Goal: Task Accomplishment & Management: Use online tool/utility

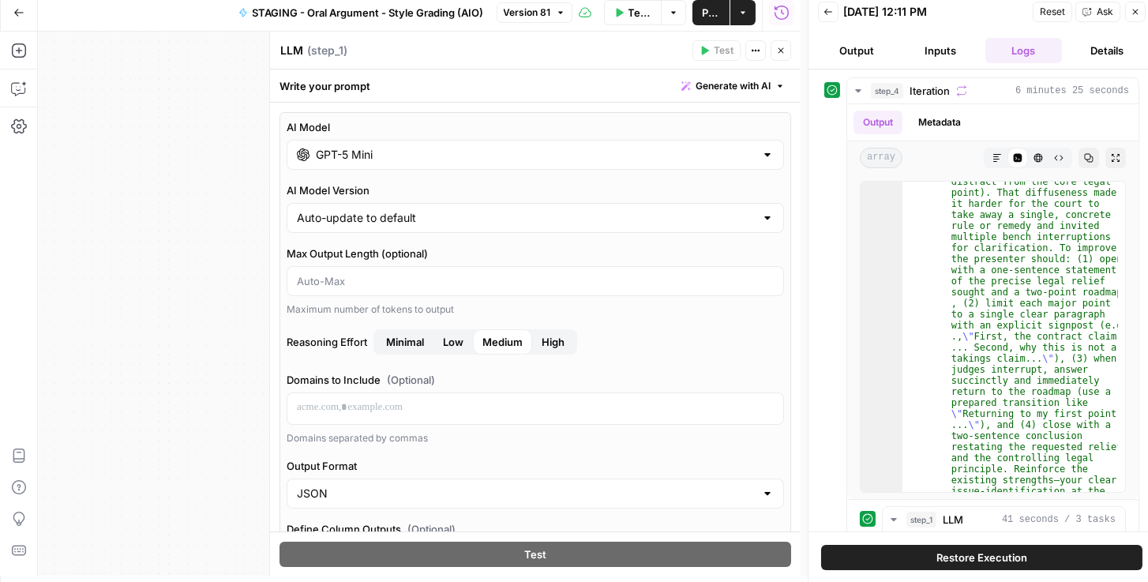
scroll to position [866, 0]
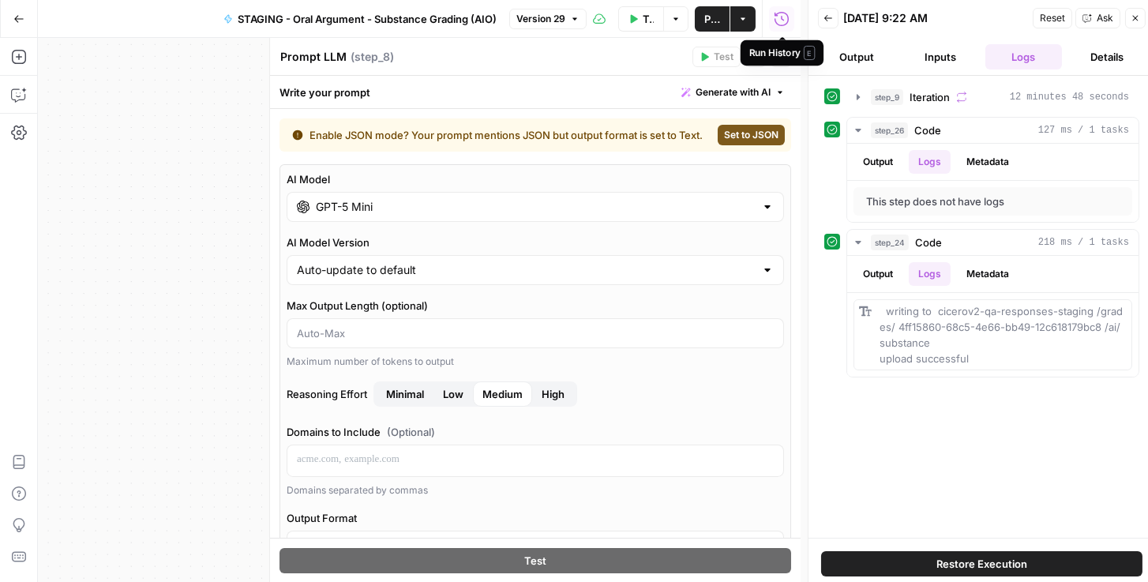
scroll to position [1218, 0]
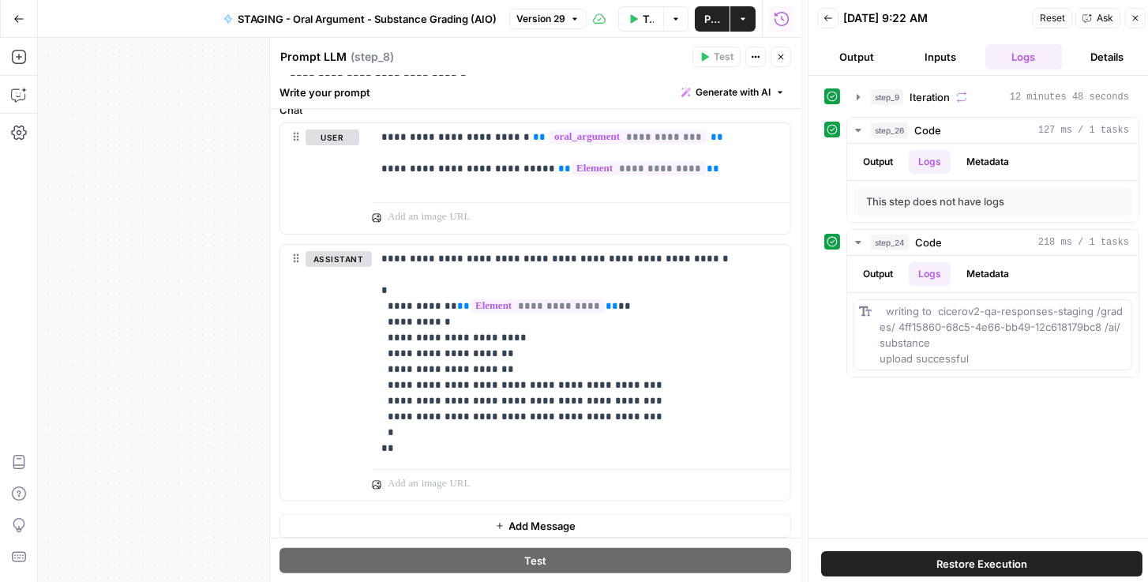
click at [11, 17] on button "Go Back" at bounding box center [19, 19] width 28 height 28
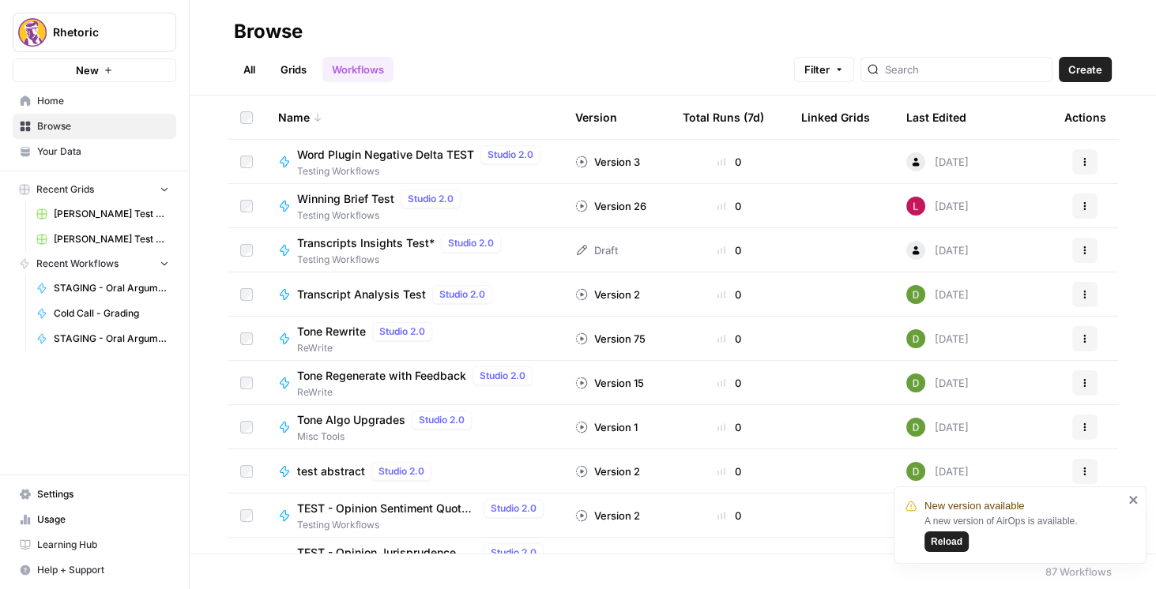
click at [471, 63] on div "All Grids Workflows Filter Create" at bounding box center [673, 63] width 878 height 38
click at [188, 36] on icon "button" at bounding box center [191, 31] width 11 height 11
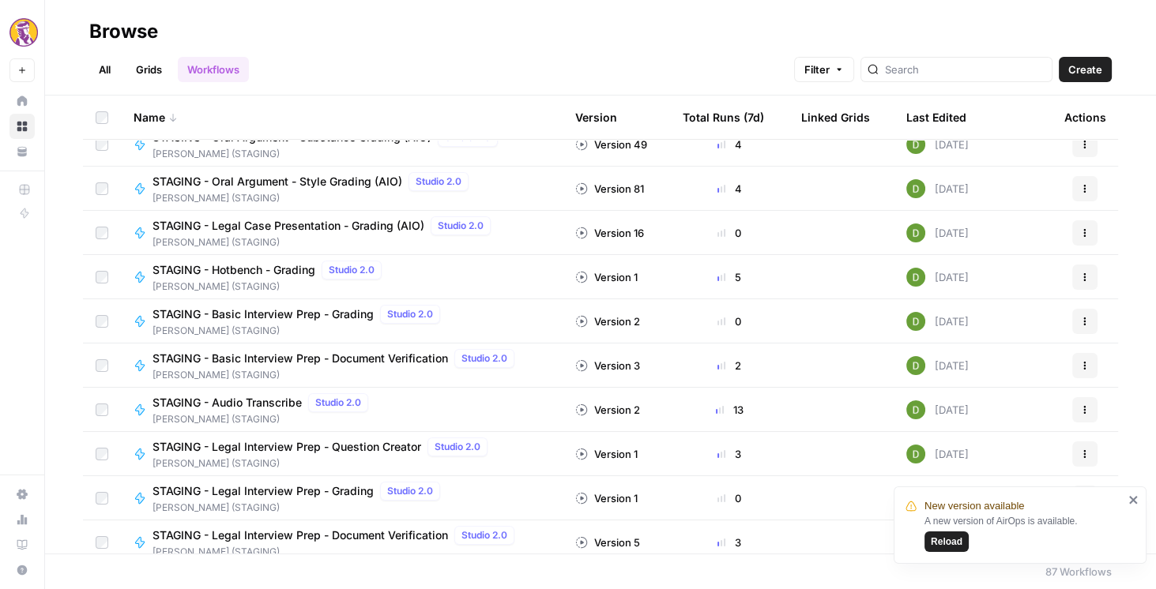
scroll to position [677, 0]
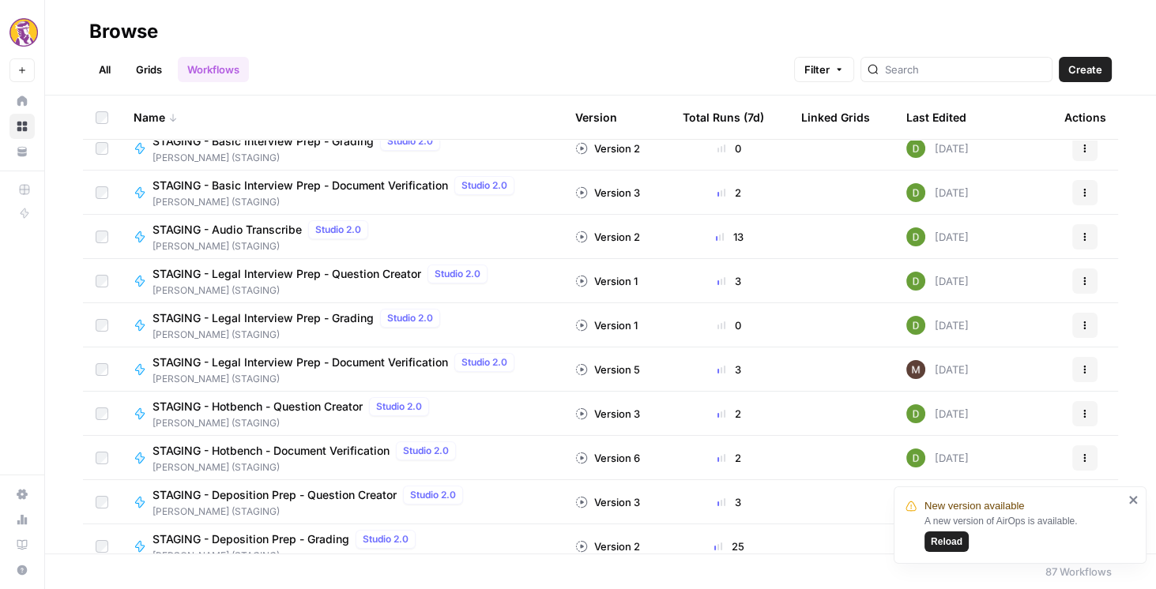
click at [110, 70] on link "All" at bounding box center [104, 69] width 31 height 25
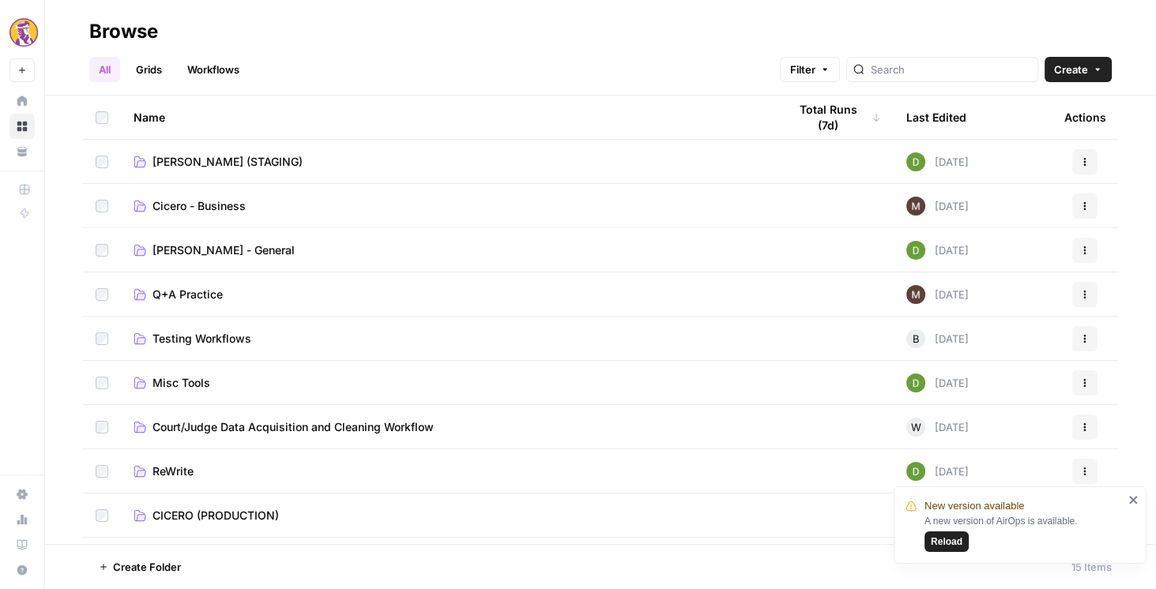
click at [190, 386] on span "Misc Tools" at bounding box center [181, 383] width 58 height 16
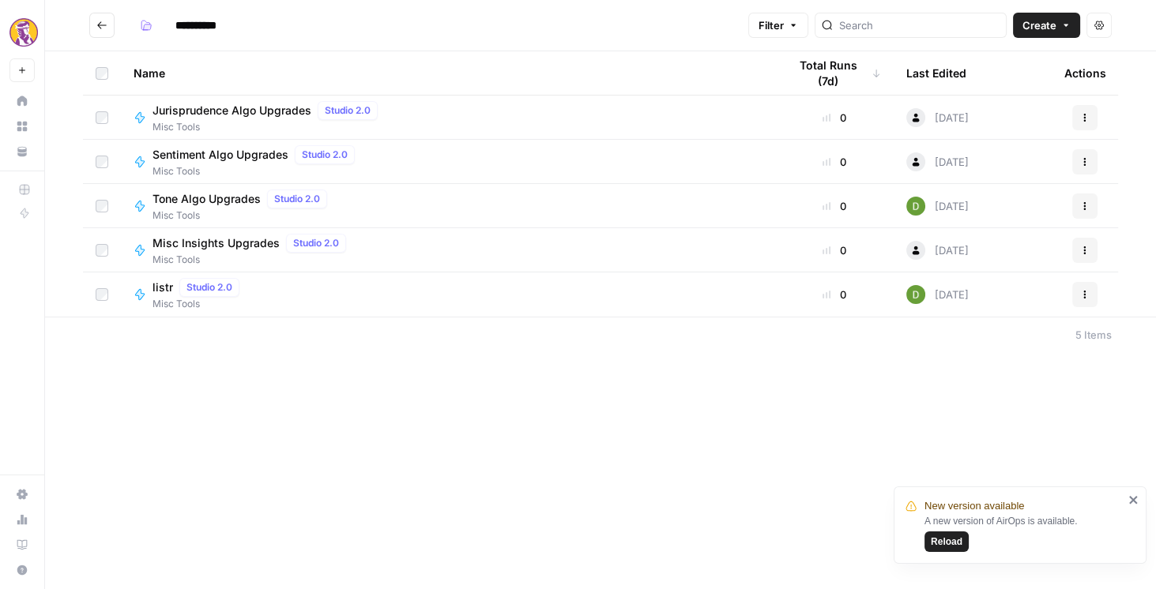
click at [1039, 28] on span "Create" at bounding box center [1039, 25] width 34 height 16
click at [1001, 81] on span "Workflow" at bounding box center [1016, 85] width 88 height 16
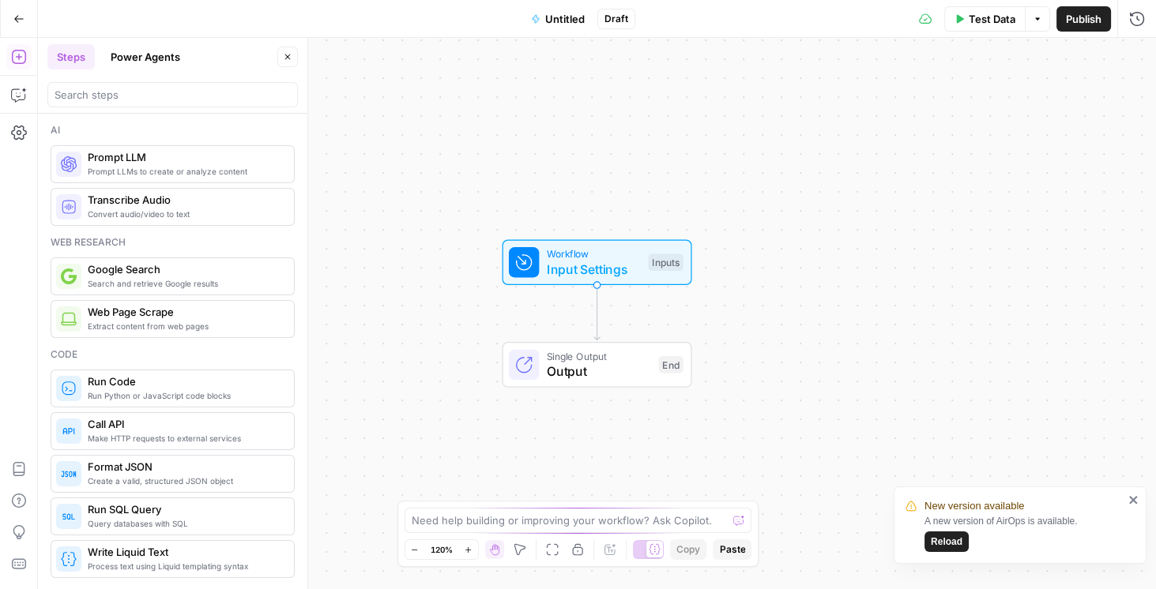
click at [180, 397] on span "Run Python or JavaScript code blocks" at bounding box center [185, 395] width 194 height 13
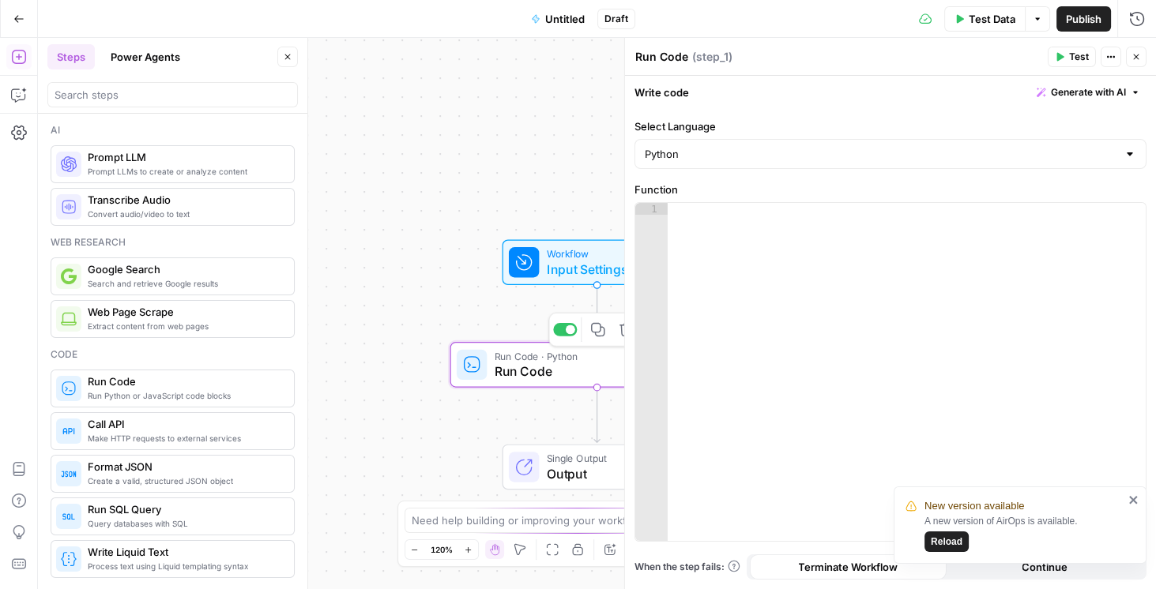
click at [742, 264] on div at bounding box center [906, 384] width 479 height 363
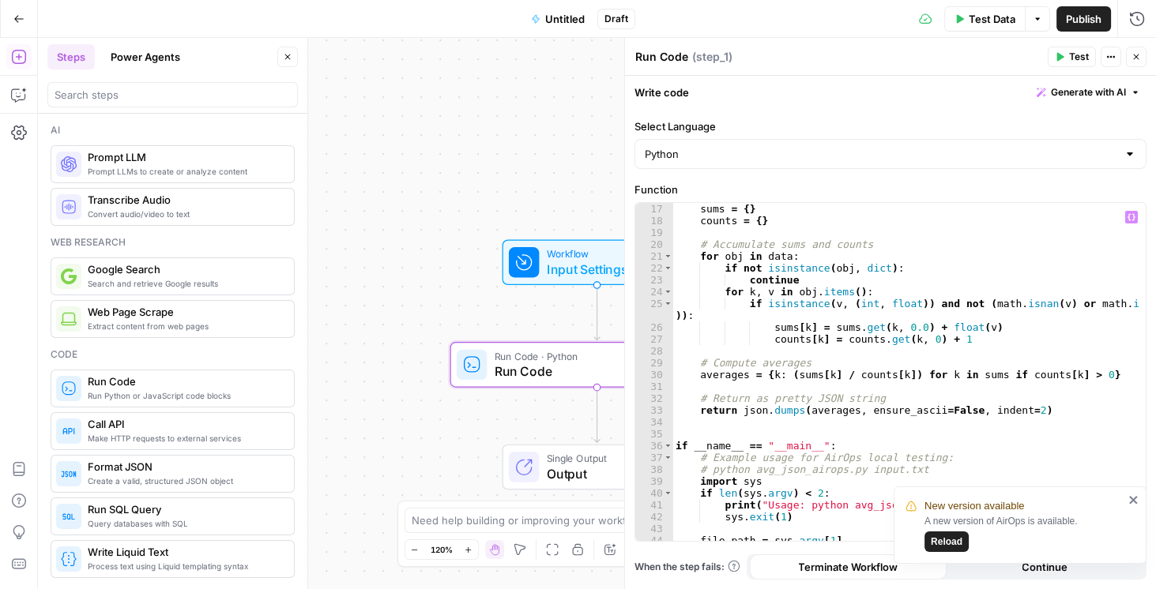
scroll to position [218, 0]
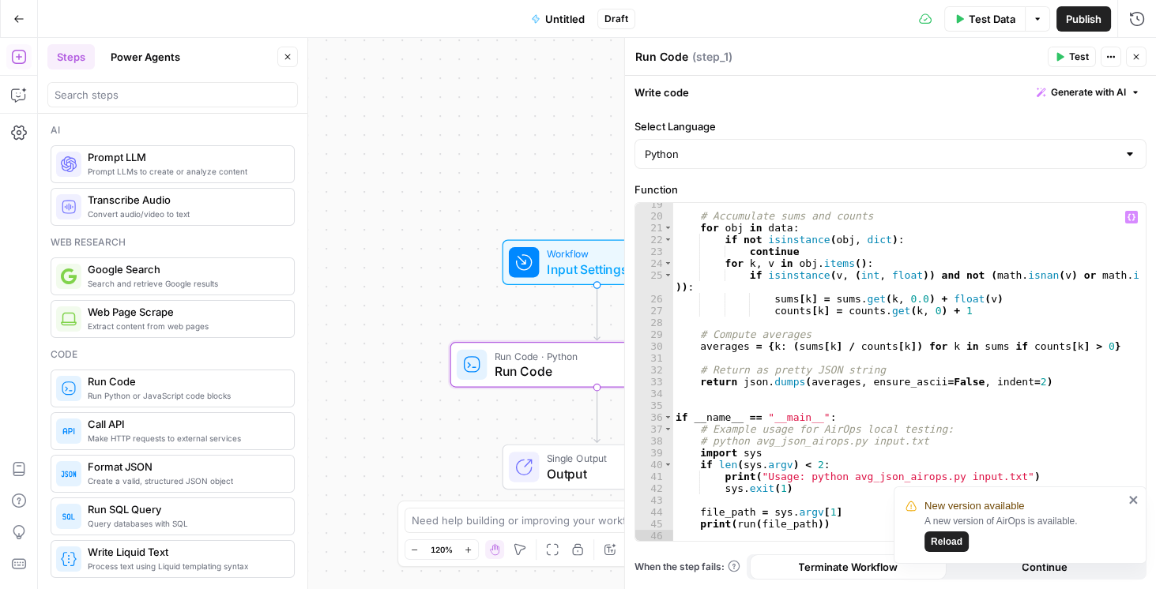
click at [1133, 499] on icon "close" at bounding box center [1133, 500] width 8 height 8
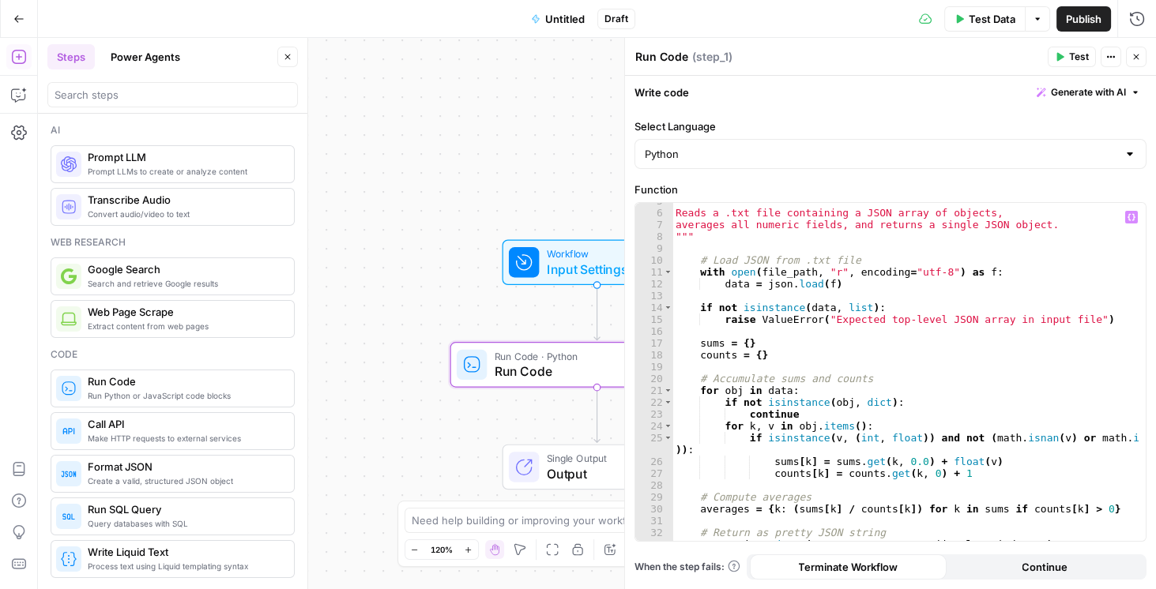
scroll to position [0, 0]
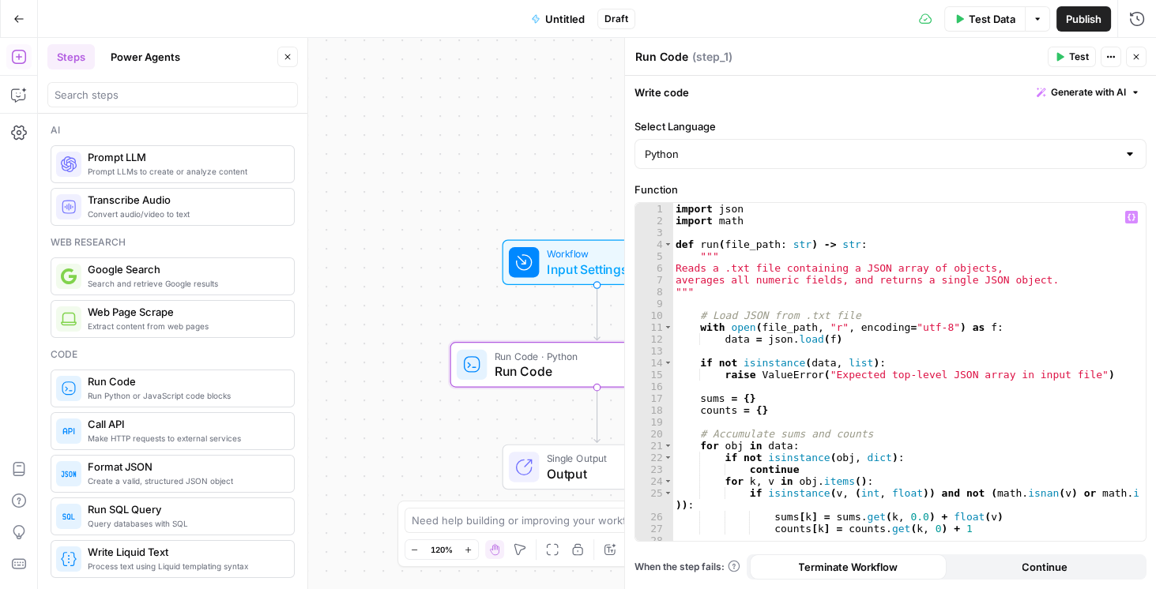
type textarea "**********"
drag, startPoint x: 771, startPoint y: 246, endPoint x: 720, endPoint y: 244, distance: 50.6
click at [720, 244] on div "import json import math def run ( file_path : str ) -> str : """ Reads a .txt f…" at bounding box center [905, 384] width 467 height 363
click at [748, 231] on div "import json import math def run ( file_path : str ) -> str : """ Reads a .txt f…" at bounding box center [905, 384] width 467 height 363
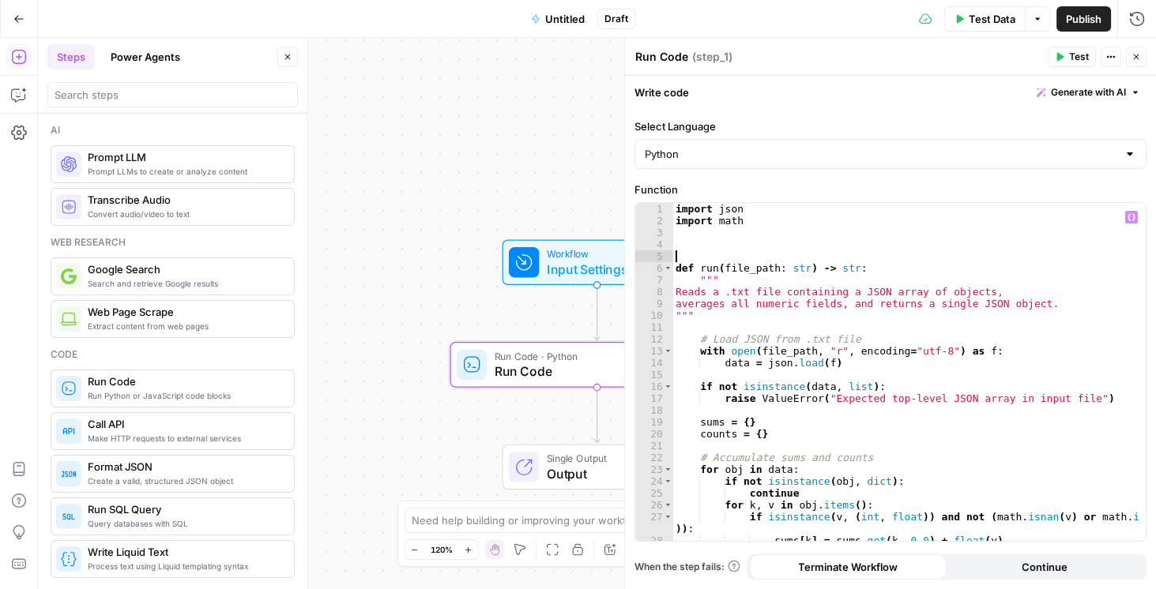
click at [696, 245] on div "import json import math def run ( file_path : str ) -> str : """ Reads a .txt f…" at bounding box center [905, 384] width 467 height 363
type textarea "**********"
drag, startPoint x: 697, startPoint y: 242, endPoint x: 1133, endPoint y: 216, distance: 436.8
click at [1133, 216] on icon "button" at bounding box center [1131, 217] width 8 height 8
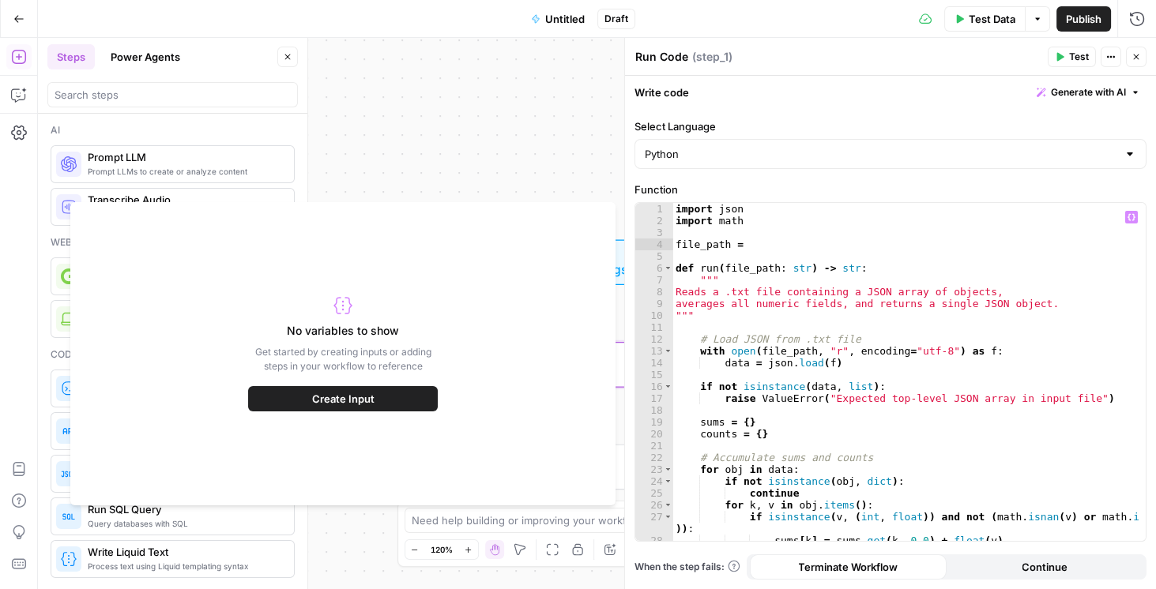
click at [556, 166] on div "Workflow Input Settings Inputs Run Code · Python Run Code Step 1 Single Output …" at bounding box center [597, 313] width 1118 height 551
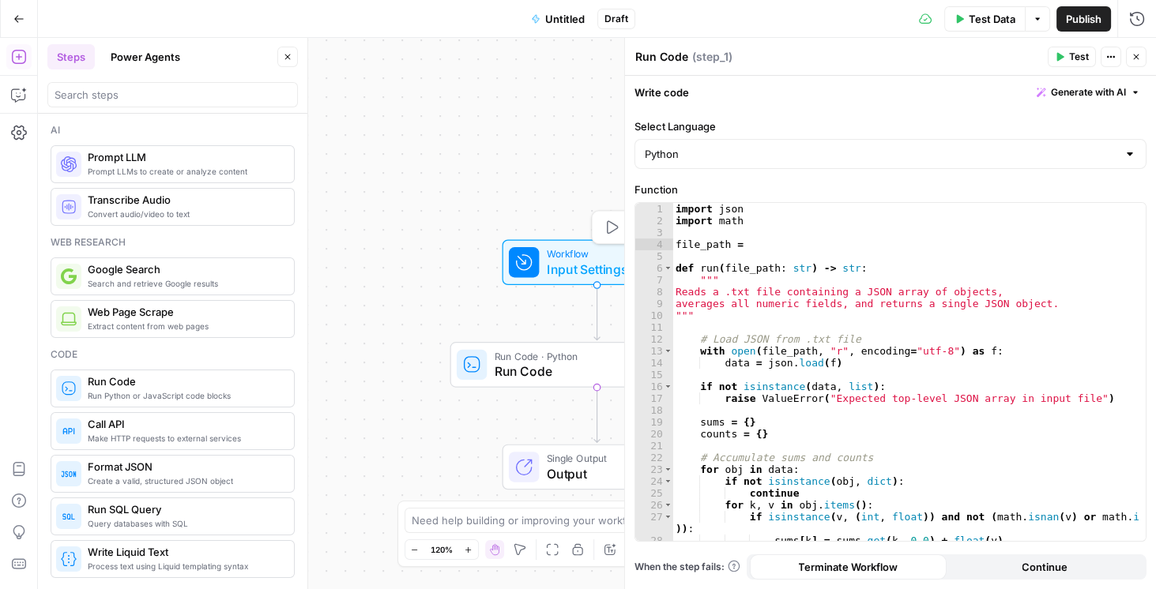
click at [581, 252] on span "Workflow" at bounding box center [594, 253] width 94 height 15
click at [581, 251] on span "Workflow" at bounding box center [593, 253] width 94 height 15
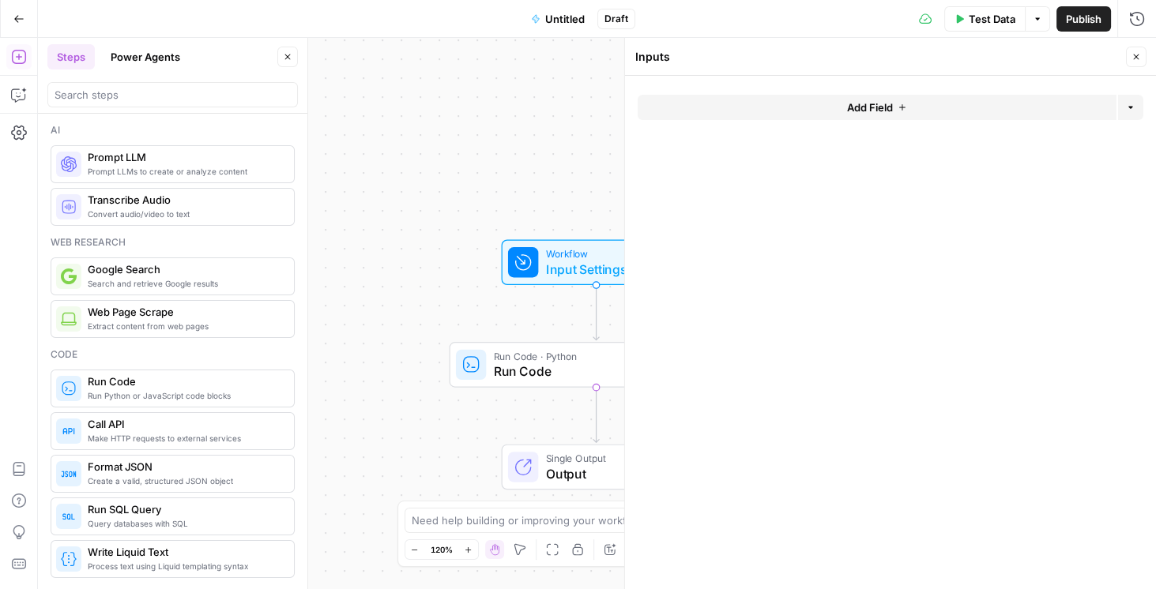
click at [904, 109] on icon "button" at bounding box center [901, 107] width 9 height 9
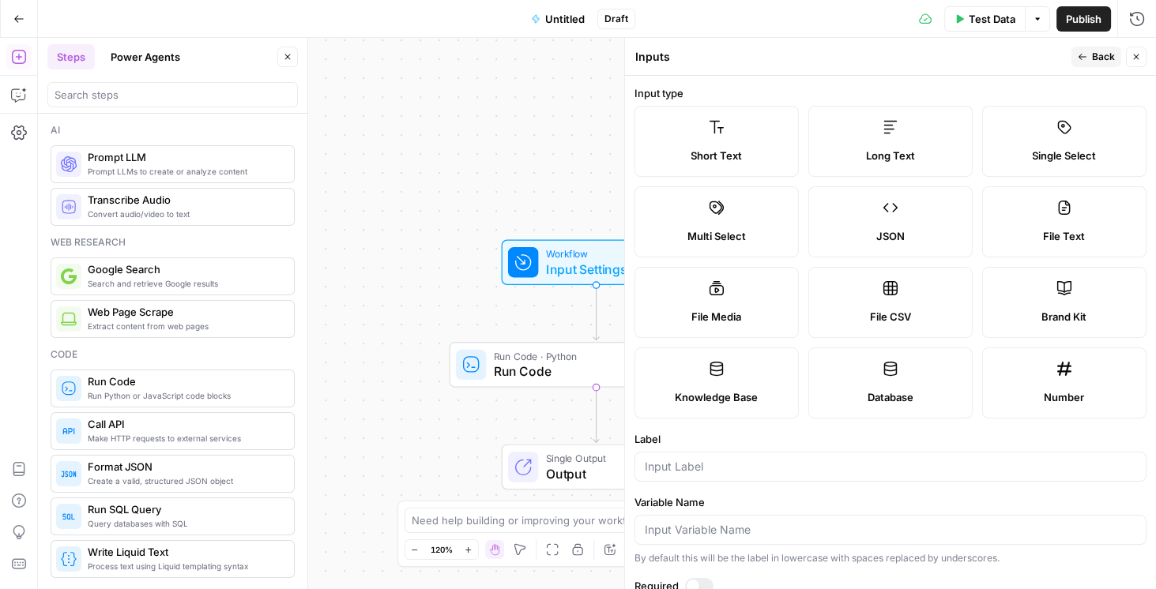
click at [1033, 209] on label "File Text" at bounding box center [1064, 221] width 164 height 71
type textarea "Supports .pdf, .txt, .docx, .md file types"
click at [1103, 58] on span "Back" at bounding box center [1103, 57] width 23 height 14
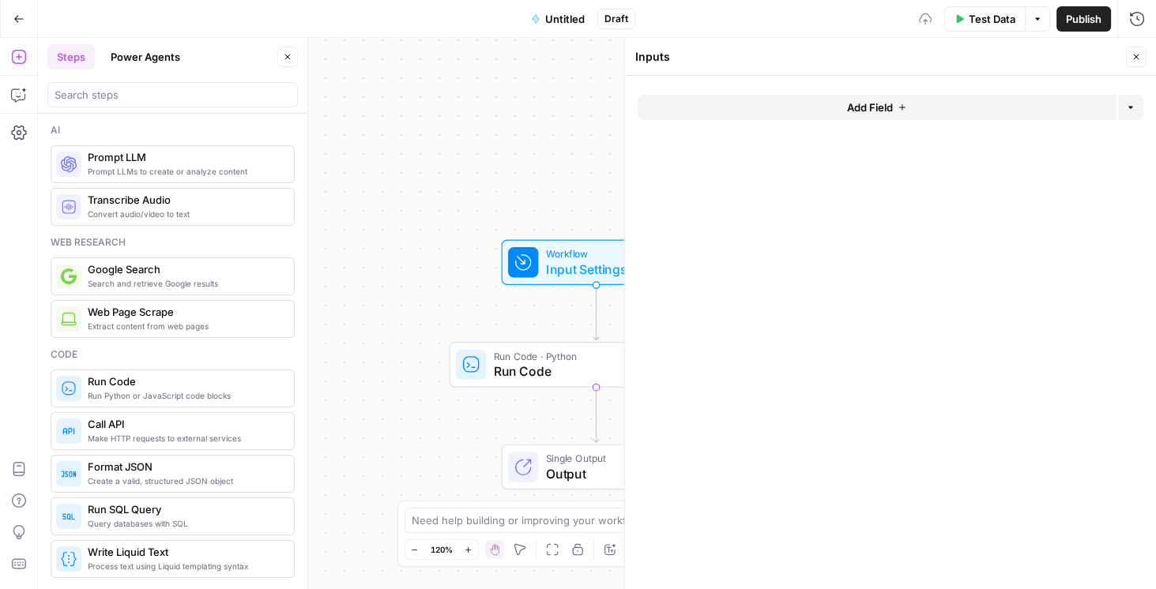
click at [1031, 101] on button "Add Field" at bounding box center [876, 107] width 479 height 25
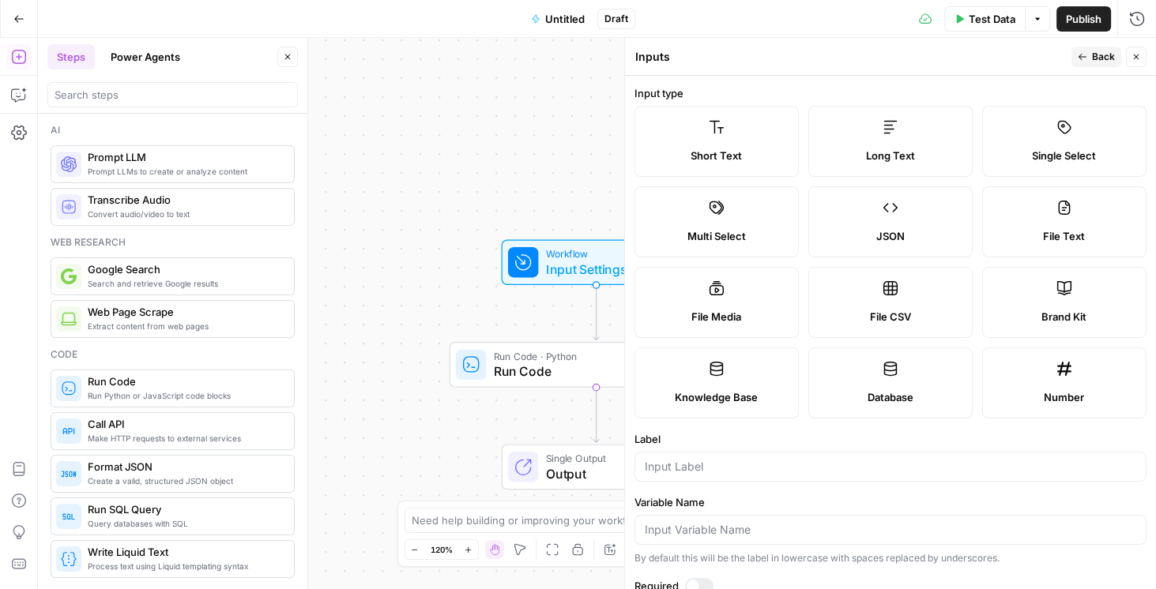
click at [1073, 221] on label "File Text" at bounding box center [1064, 221] width 164 height 71
type textarea "Supports .pdf, .txt, .docx, .md file types"
click at [741, 470] on input "Label" at bounding box center [890, 467] width 491 height 16
type input "hume_json"
click at [701, 581] on div at bounding box center [699, 586] width 28 height 16
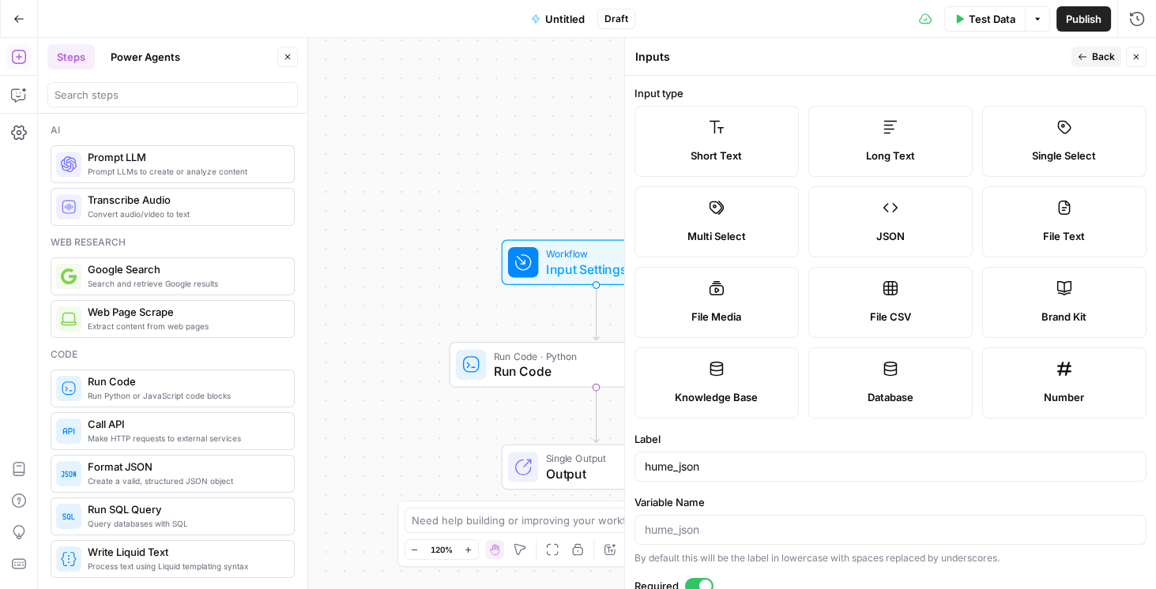
click at [1141, 57] on button "Close" at bounding box center [1136, 57] width 21 height 21
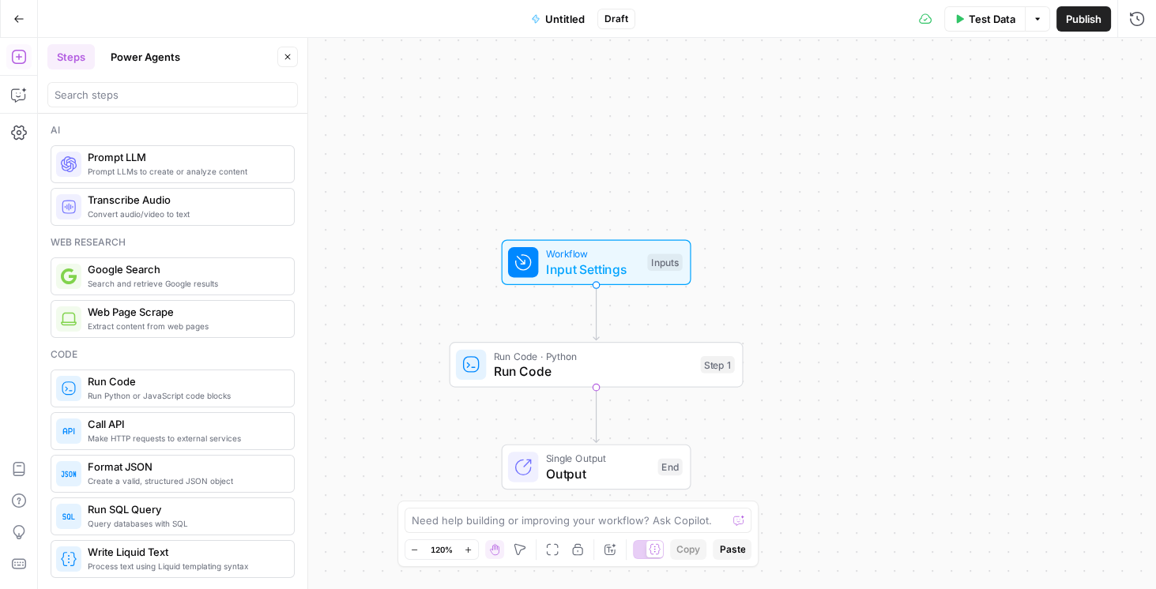
click at [1093, 21] on span "Publish" at bounding box center [1084, 19] width 36 height 16
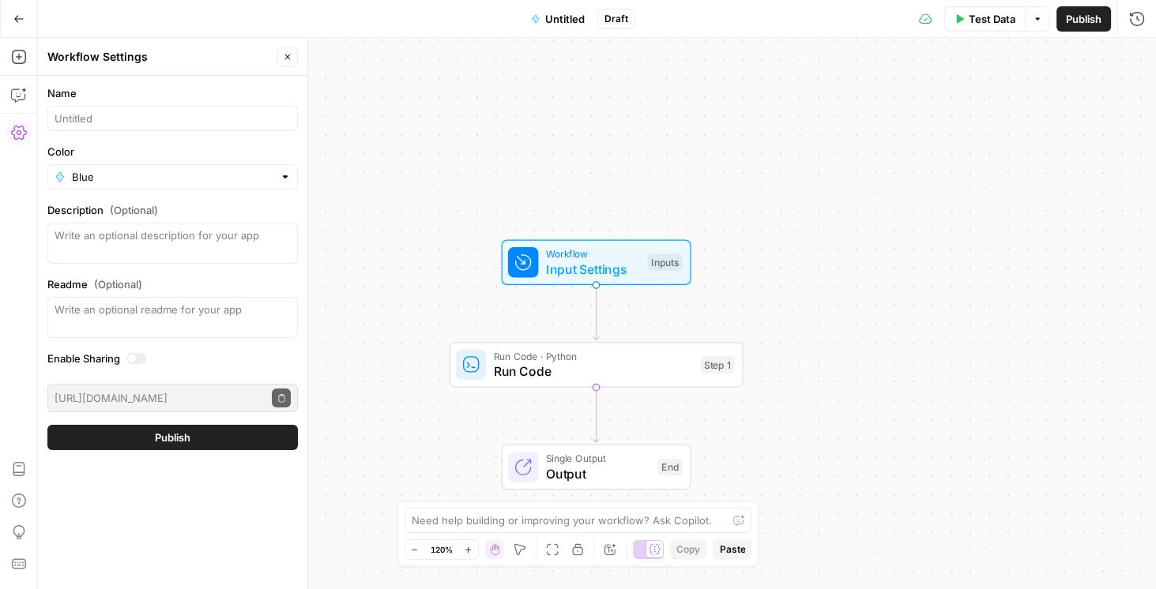
click at [630, 358] on span "Run Code · Python" at bounding box center [593, 355] width 199 height 15
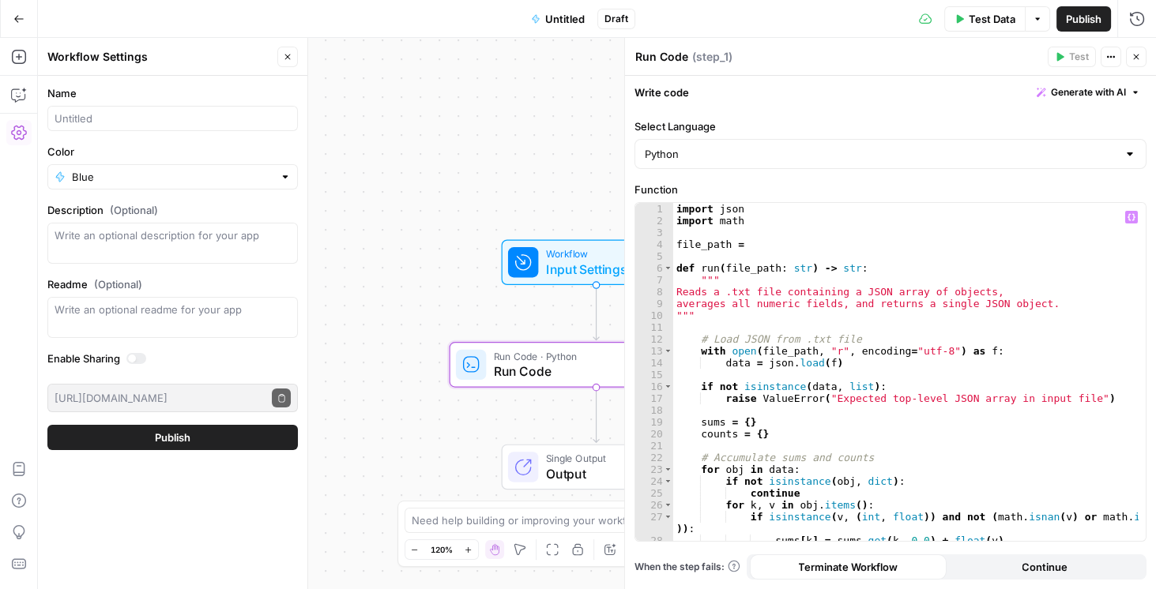
drag, startPoint x: 753, startPoint y: 243, endPoint x: 766, endPoint y: 244, distance: 13.5
click at [753, 243] on div "import json import math file_path = def run ( file_path : str ) -> str : """ Re…" at bounding box center [906, 384] width 466 height 363
click at [1129, 217] on icon "button" at bounding box center [1131, 217] width 8 height 8
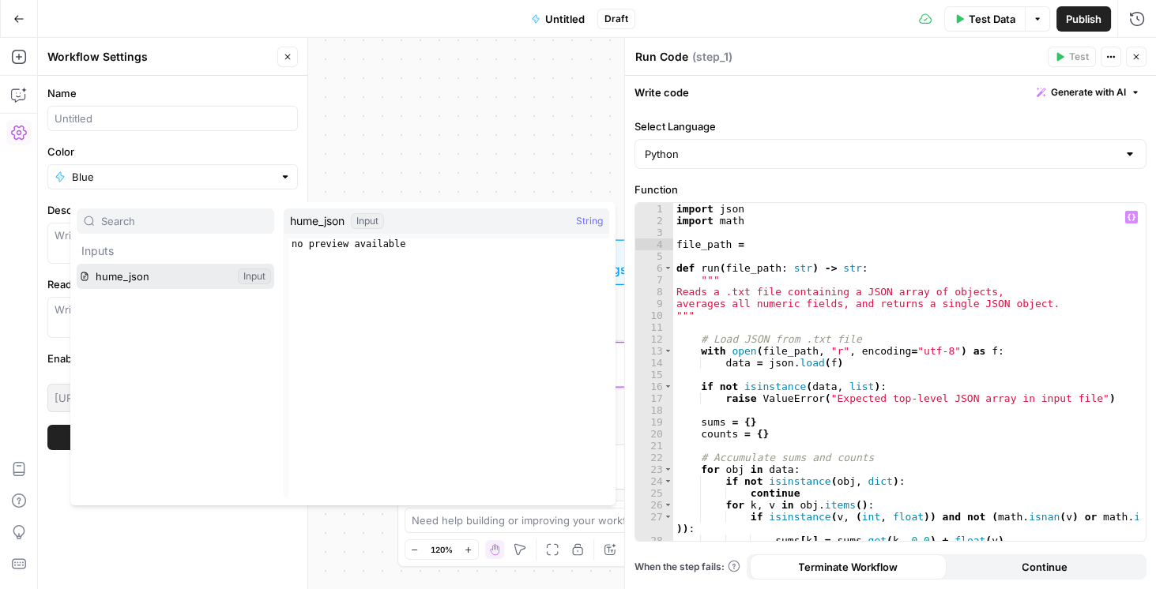
click at [134, 281] on button "Select variable hume_json" at bounding box center [175, 276] width 197 height 25
type textarea "**********"
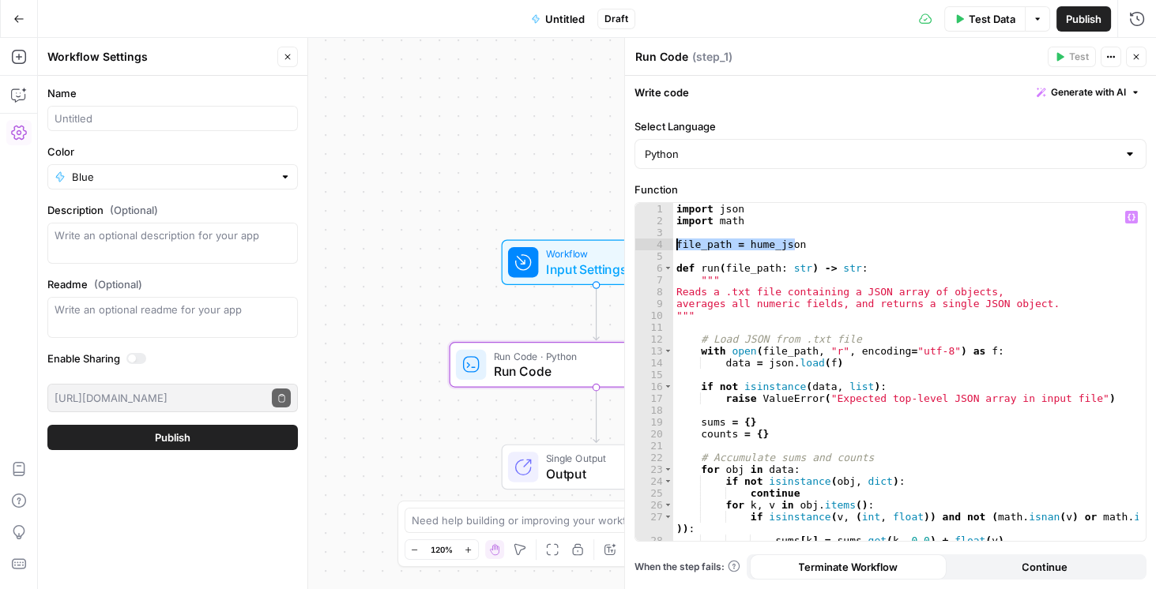
drag, startPoint x: 846, startPoint y: 245, endPoint x: 673, endPoint y: 250, distance: 173.0
click at [673, 250] on div "import json import math file_path = hume_json def run ( file_path : str ) -> st…" at bounding box center [906, 384] width 466 height 363
click at [1078, 25] on span "Publish" at bounding box center [1084, 19] width 36 height 16
click at [1135, 60] on icon "button" at bounding box center [1135, 56] width 9 height 9
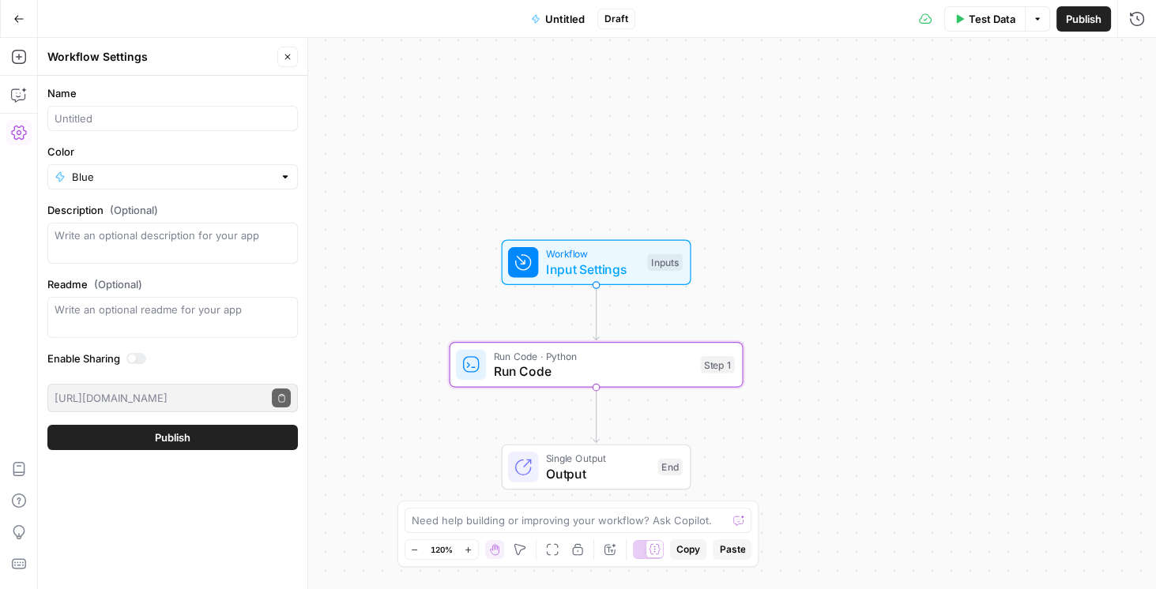
click at [983, 29] on button "Test Data" at bounding box center [984, 18] width 81 height 25
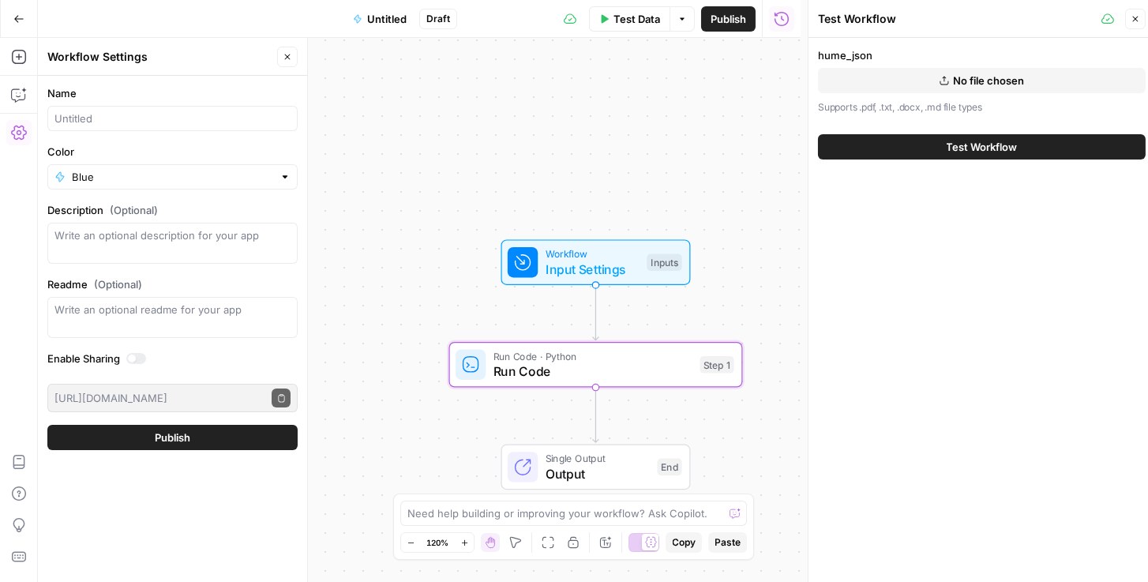
click at [1021, 75] on span "No file chosen" at bounding box center [989, 81] width 71 height 16
click at [548, 270] on span "Input Settings" at bounding box center [593, 269] width 94 height 19
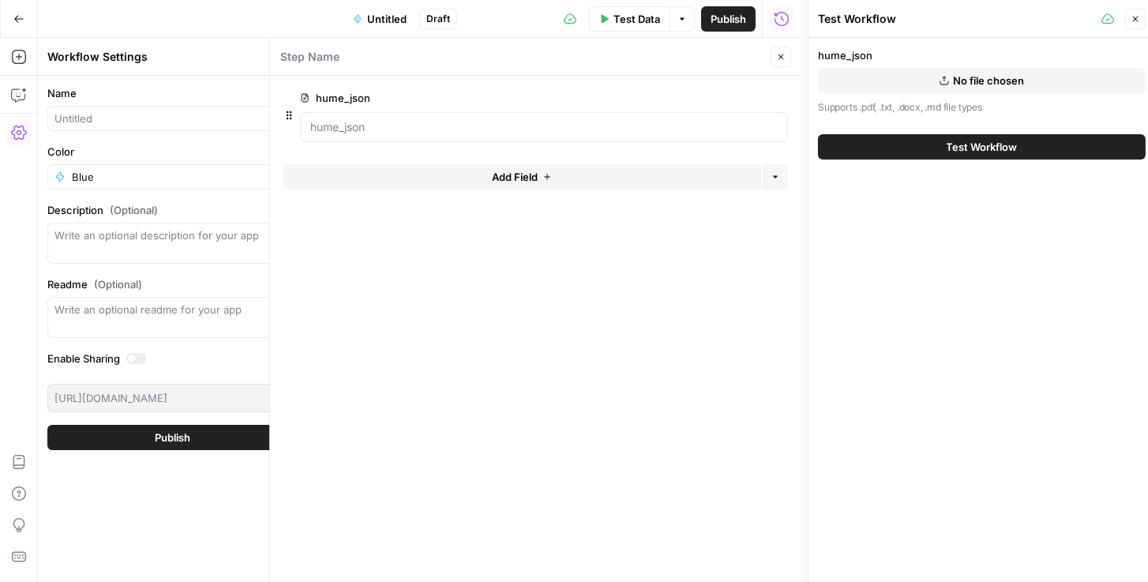
click at [739, 95] on span "edit field" at bounding box center [729, 98] width 35 height 13
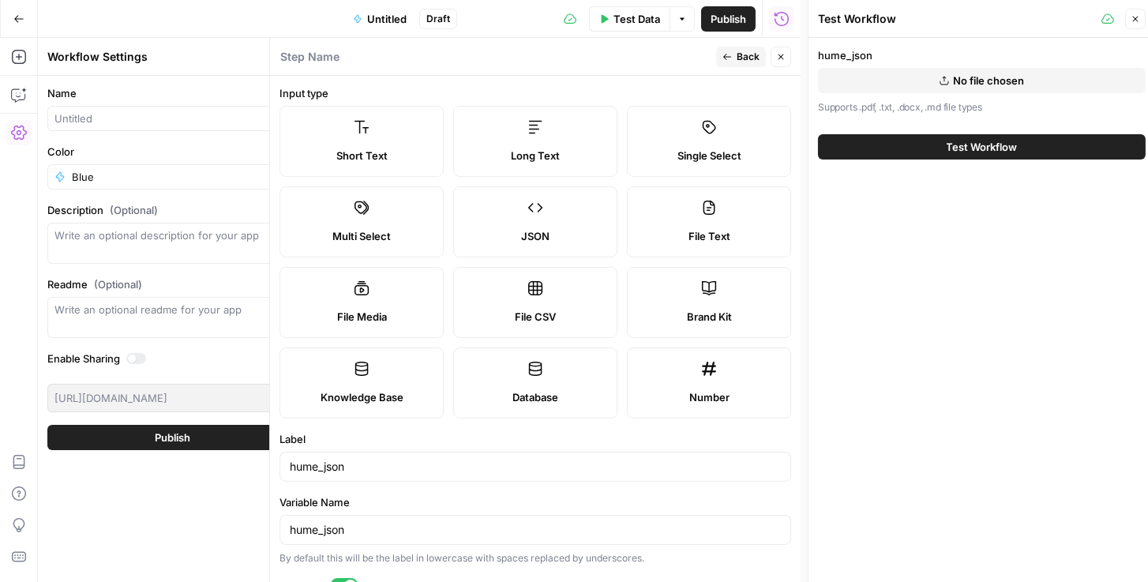
click at [563, 236] on div "JSON" at bounding box center [535, 236] width 137 height 16
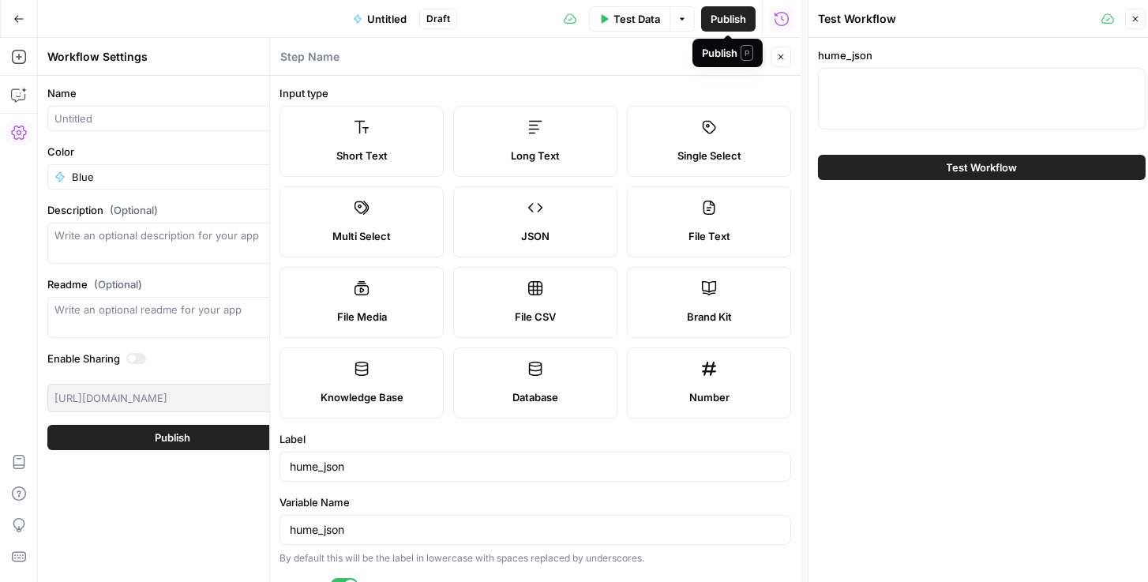
click at [735, 21] on span "Publish" at bounding box center [729, 19] width 36 height 16
click at [744, 58] on span "Back" at bounding box center [748, 57] width 23 height 14
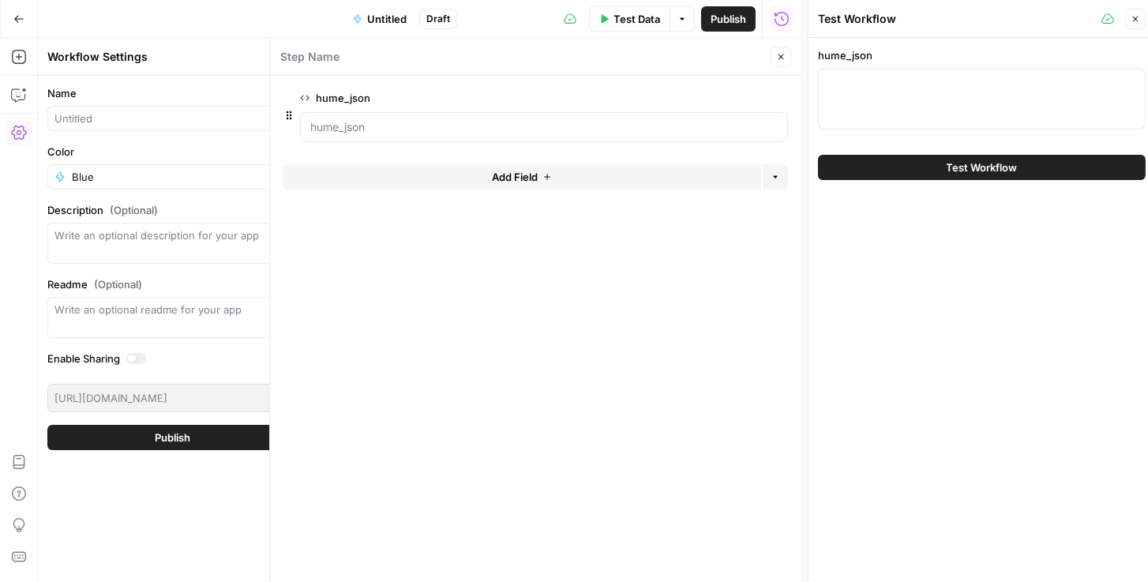
click at [537, 136] on div at bounding box center [544, 127] width 488 height 30
click at [740, 11] on span "Publish" at bounding box center [729, 19] width 36 height 16
click at [1032, 100] on div at bounding box center [982, 99] width 328 height 62
click at [1068, 97] on div at bounding box center [982, 99] width 328 height 62
paste textarea "[ { "face_id": 0, "frames": [ { "time": 0.68, "frame": 17, "Admiration": 0.1230…"
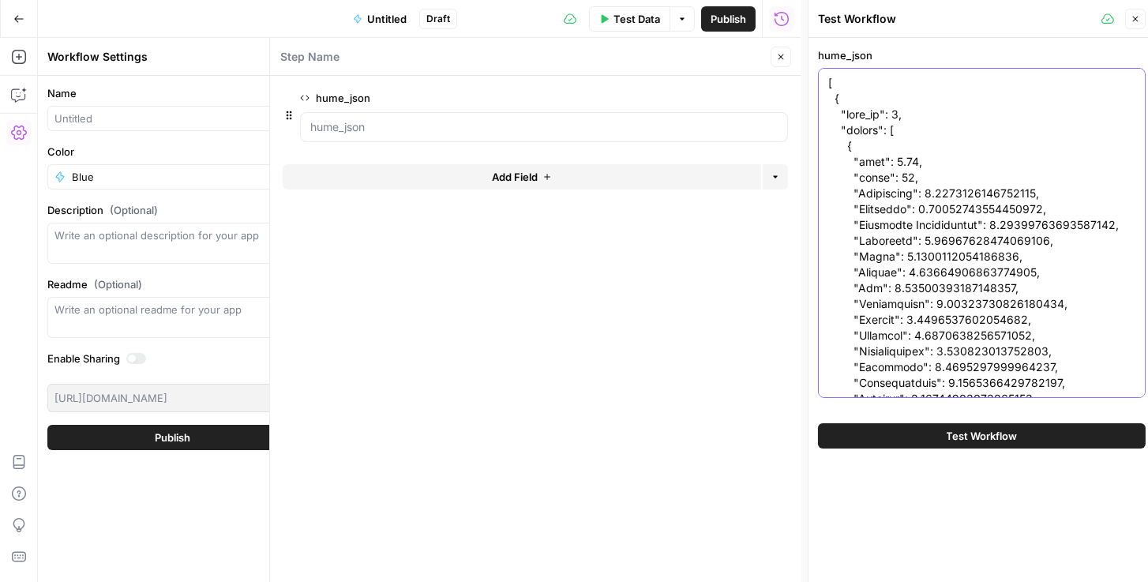
scroll to position [464722, 0]
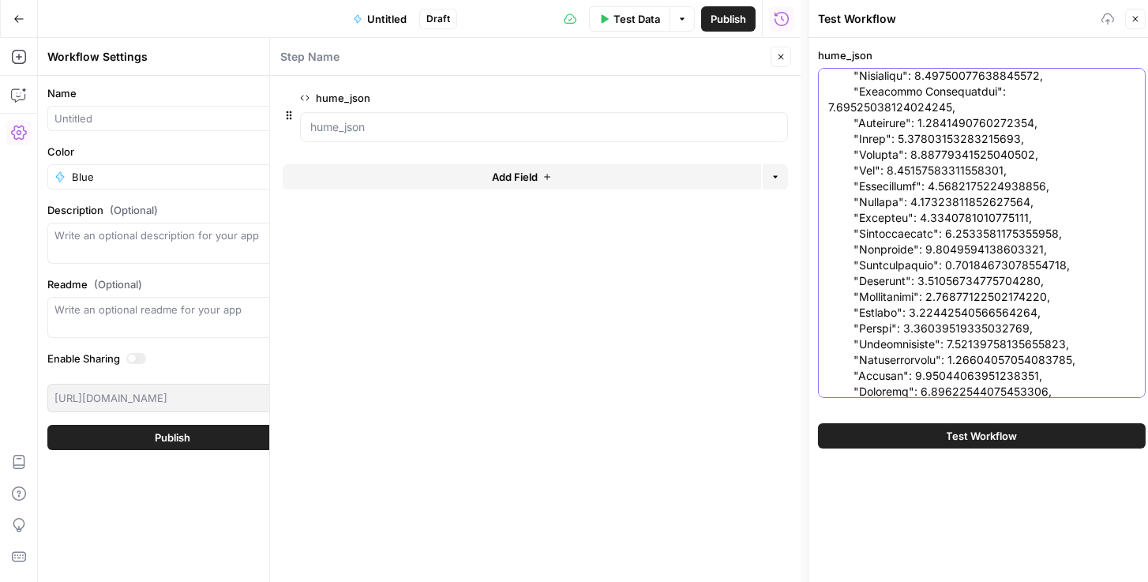
type textarea "[ { "face_id": 0, "frames": [ { "time": 0.68, "frame": 17, "Admiration": 0.1230…"
click at [963, 431] on span "Test Workflow" at bounding box center [982, 436] width 71 height 16
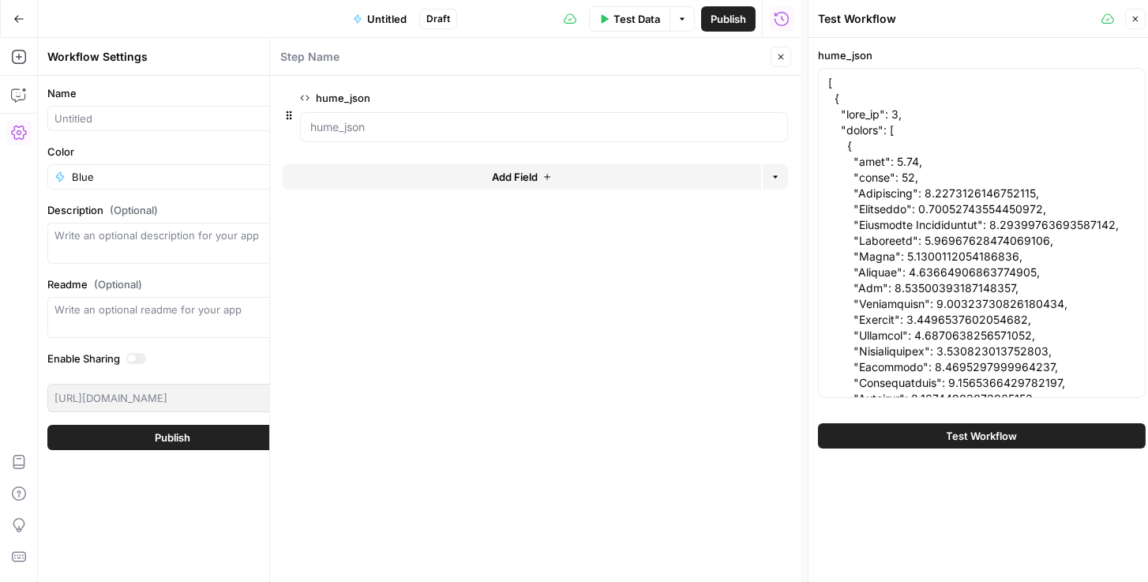
click at [983, 438] on span "Test Workflow" at bounding box center [982, 436] width 71 height 16
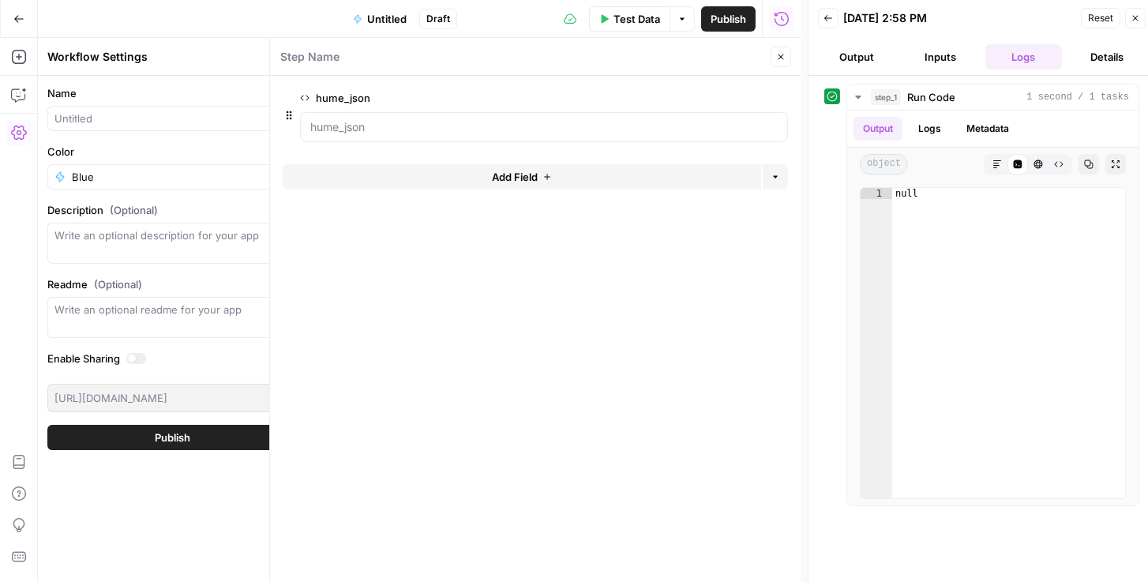
drag, startPoint x: 1004, startPoint y: 67, endPoint x: 947, endPoint y: 134, distance: 88.0
click at [959, 139] on div "Output Logs Metadata" at bounding box center [993, 129] width 291 height 36
click at [943, 131] on button "Logs" at bounding box center [930, 129] width 42 height 24
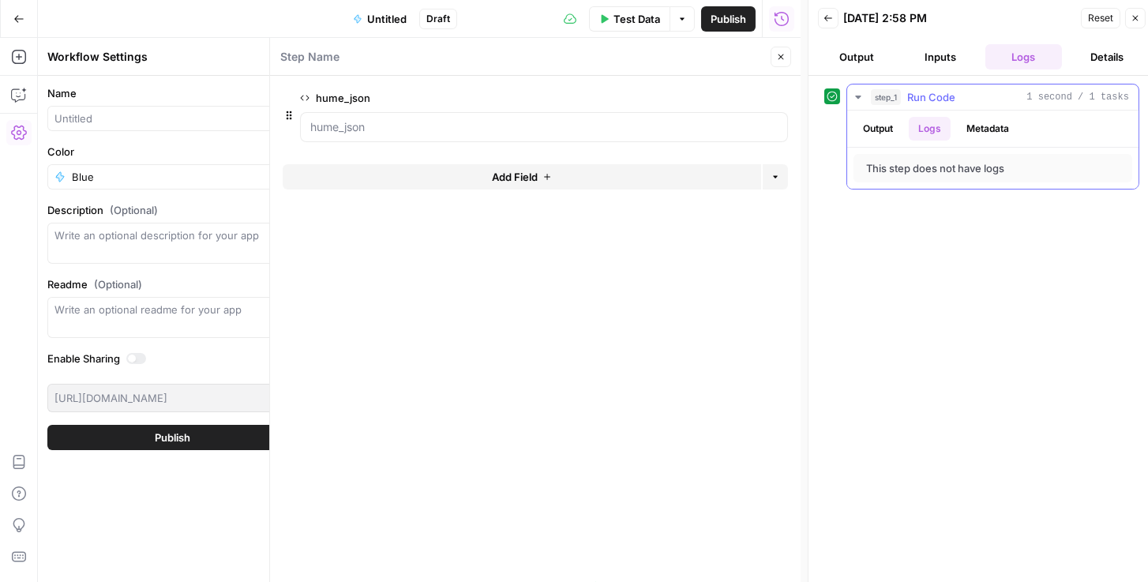
click at [1008, 137] on button "Metadata" at bounding box center [988, 129] width 62 height 24
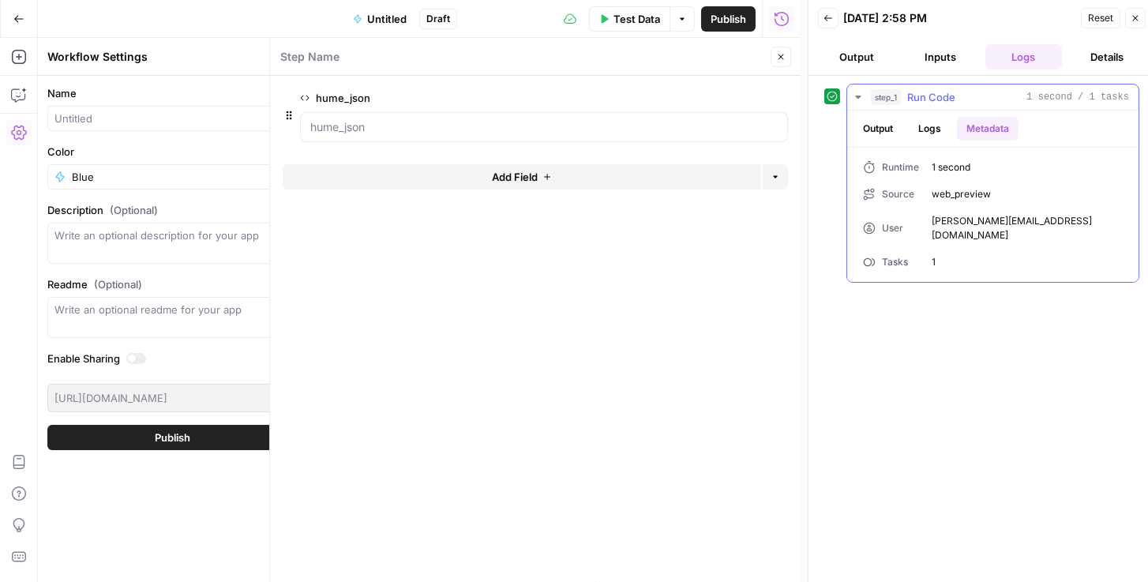
click at [863, 98] on icon "button" at bounding box center [858, 97] width 13 height 13
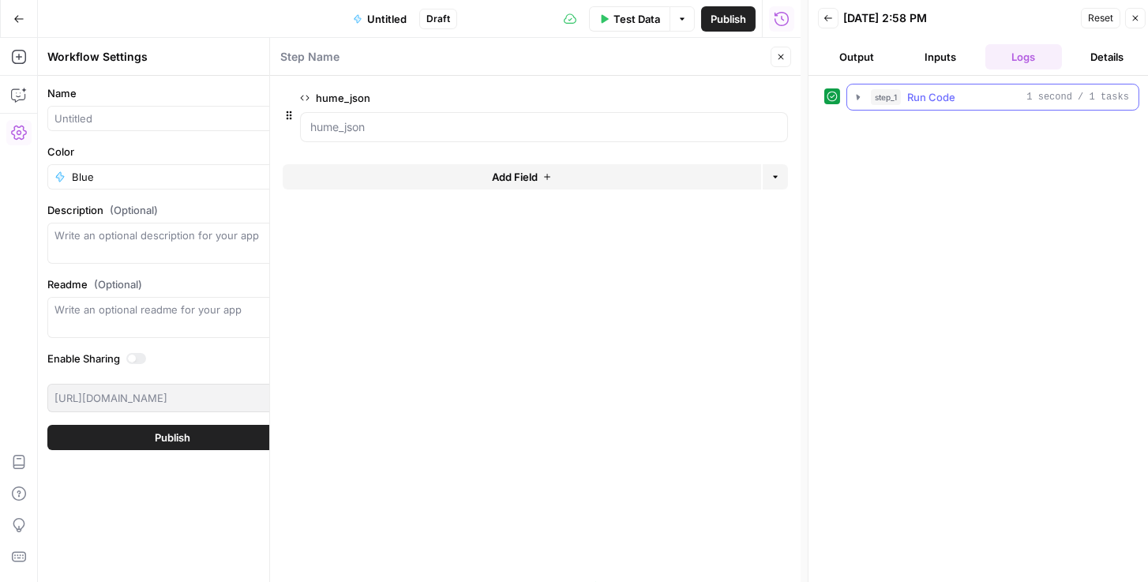
click at [863, 98] on icon "button" at bounding box center [858, 97] width 14 height 14
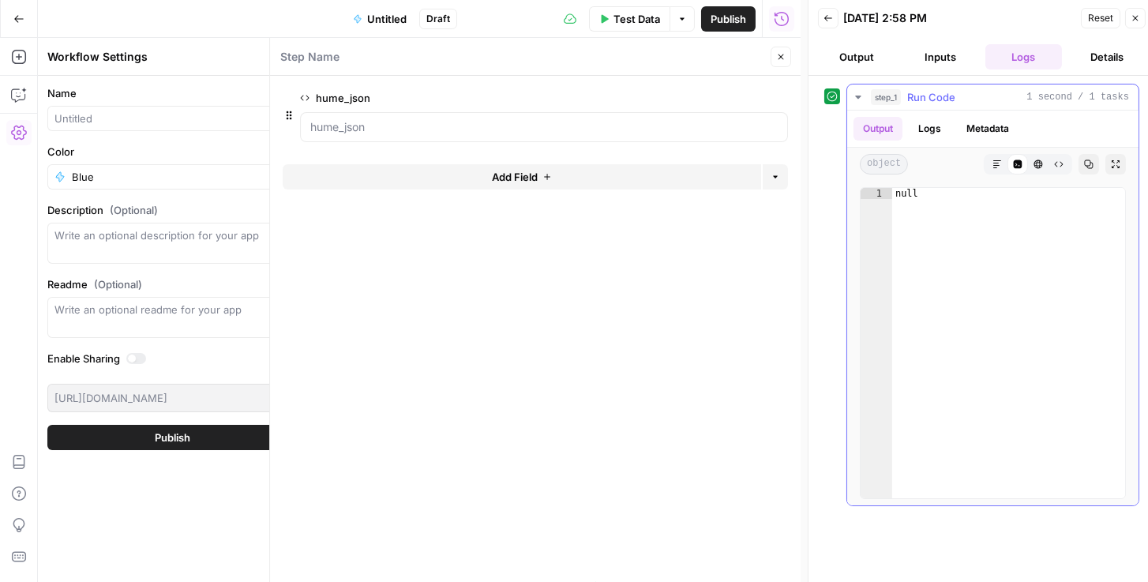
click at [935, 130] on button "Logs" at bounding box center [930, 129] width 42 height 24
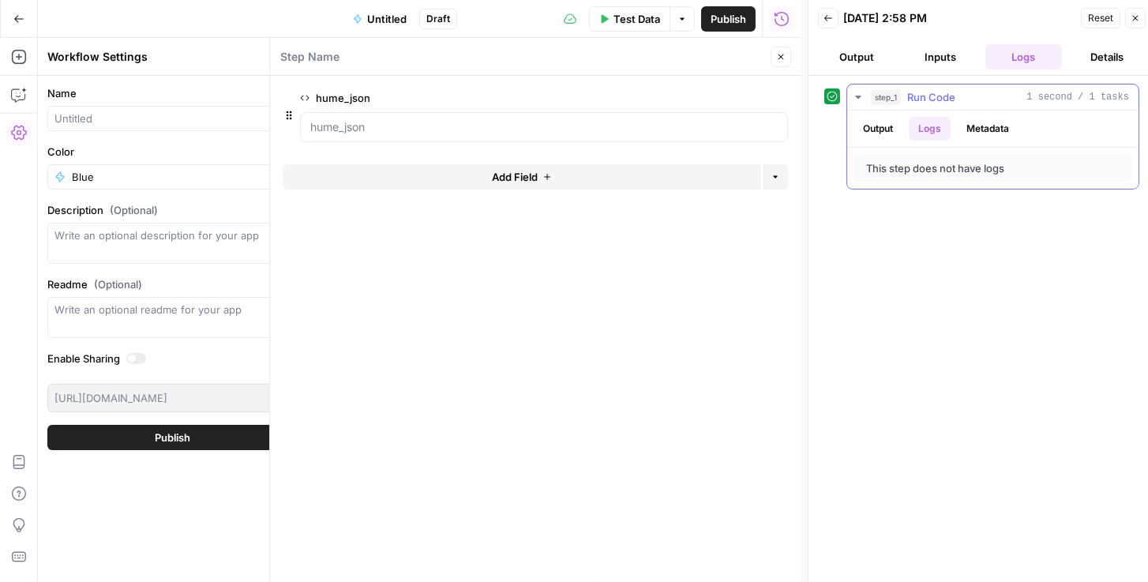
click at [885, 126] on button "Output" at bounding box center [878, 129] width 49 height 24
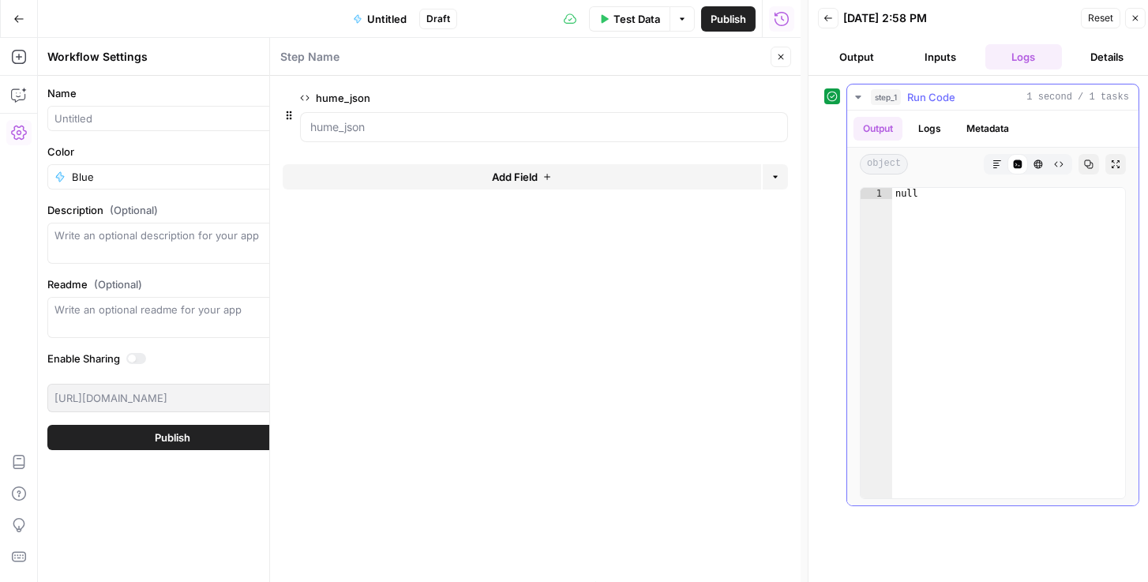
click at [994, 156] on button "Markdown" at bounding box center [997, 164] width 21 height 21
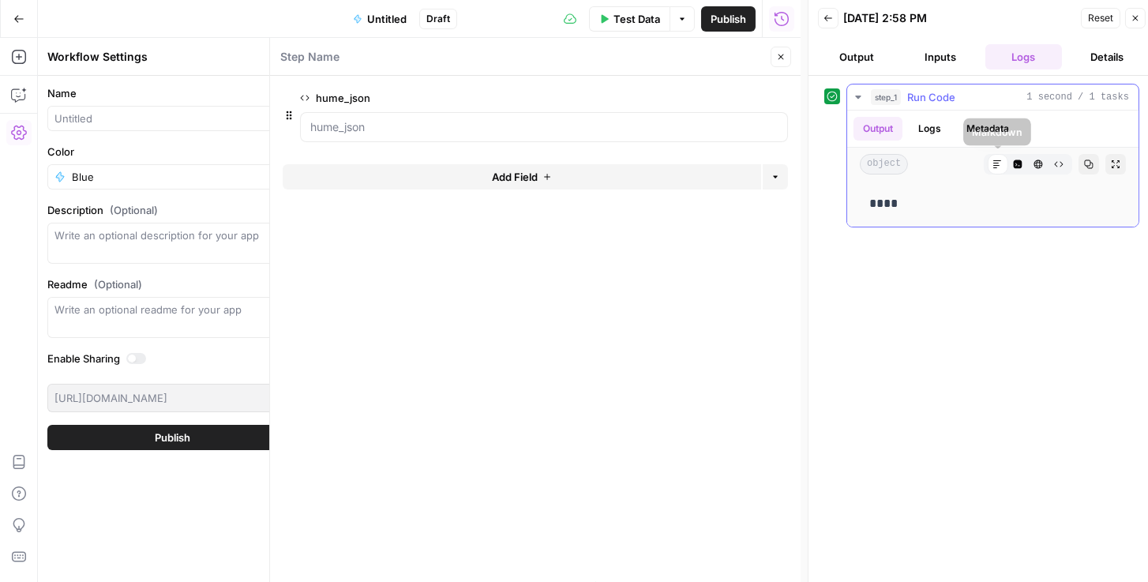
click at [1023, 166] on button "Code Editor" at bounding box center [1018, 164] width 21 height 21
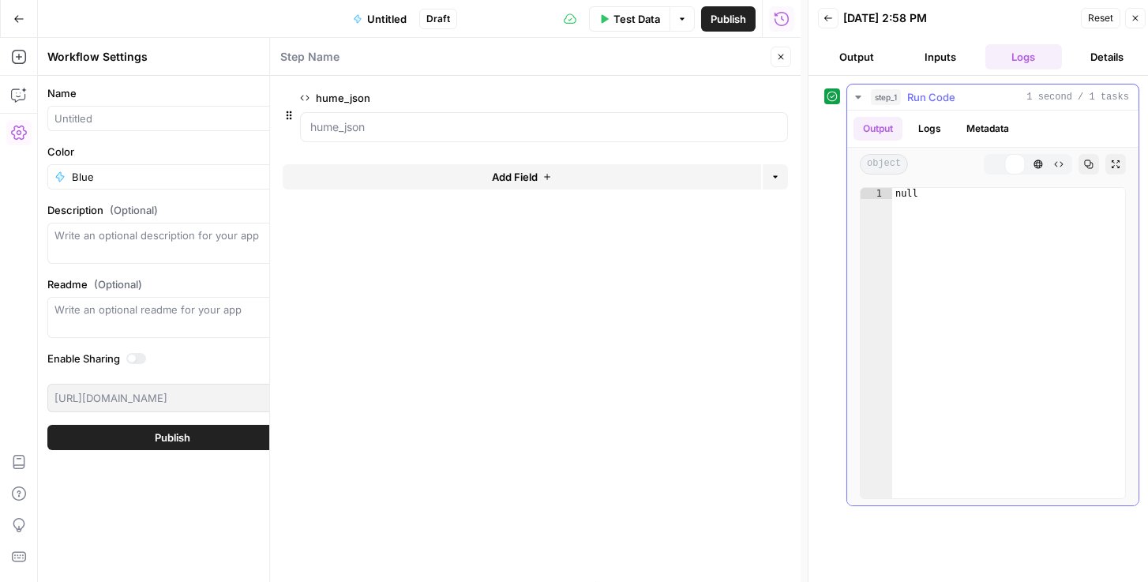
click at [1033, 163] on button "HTML Viewer" at bounding box center [1038, 164] width 21 height 21
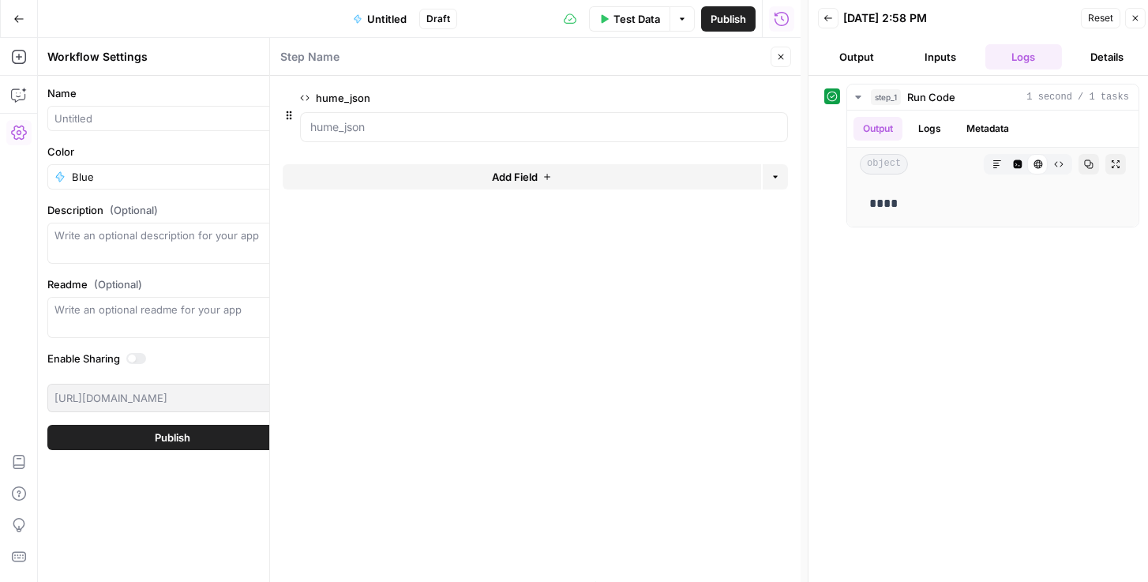
click at [956, 60] on button "Inputs" at bounding box center [940, 56] width 77 height 25
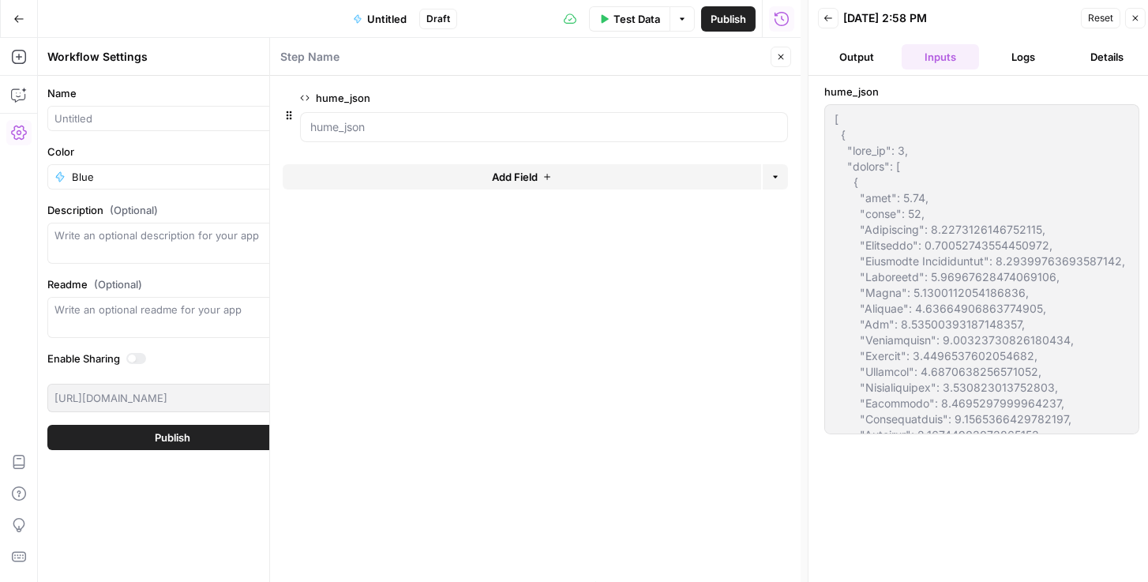
click at [925, 58] on button "Inputs" at bounding box center [940, 56] width 77 height 25
click at [868, 58] on button "Output" at bounding box center [856, 56] width 77 height 25
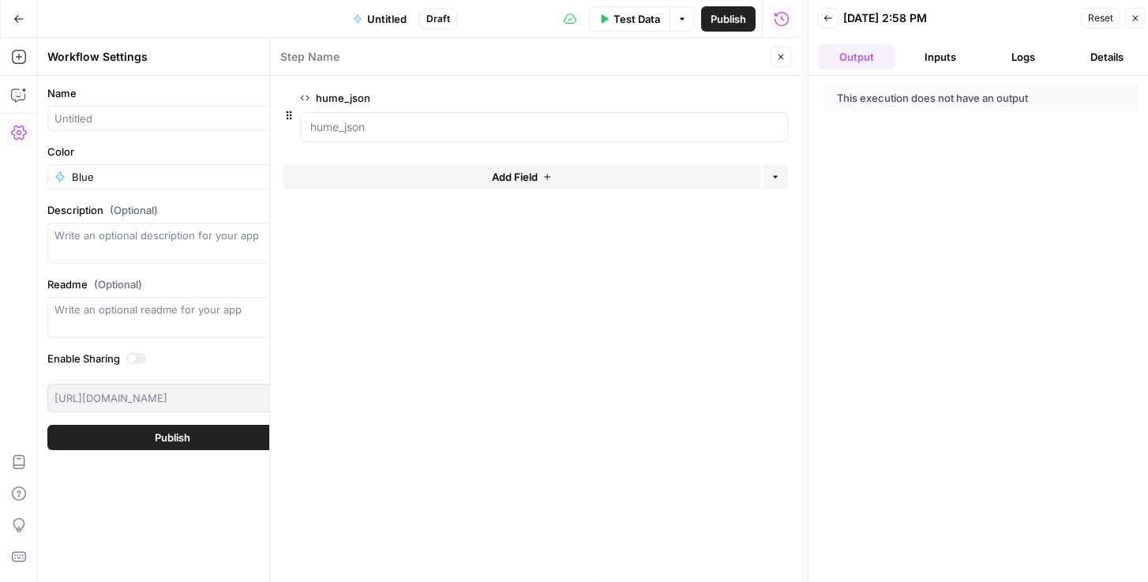
click at [1018, 60] on button "Logs" at bounding box center [1024, 56] width 77 height 25
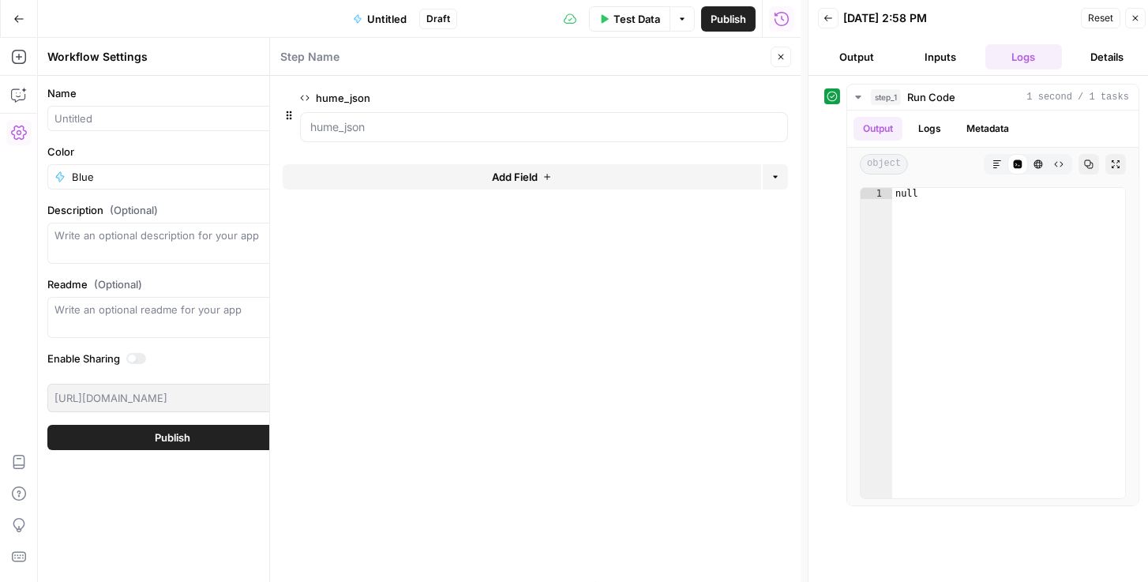
click at [776, 61] on icon "button" at bounding box center [780, 56] width 9 height 9
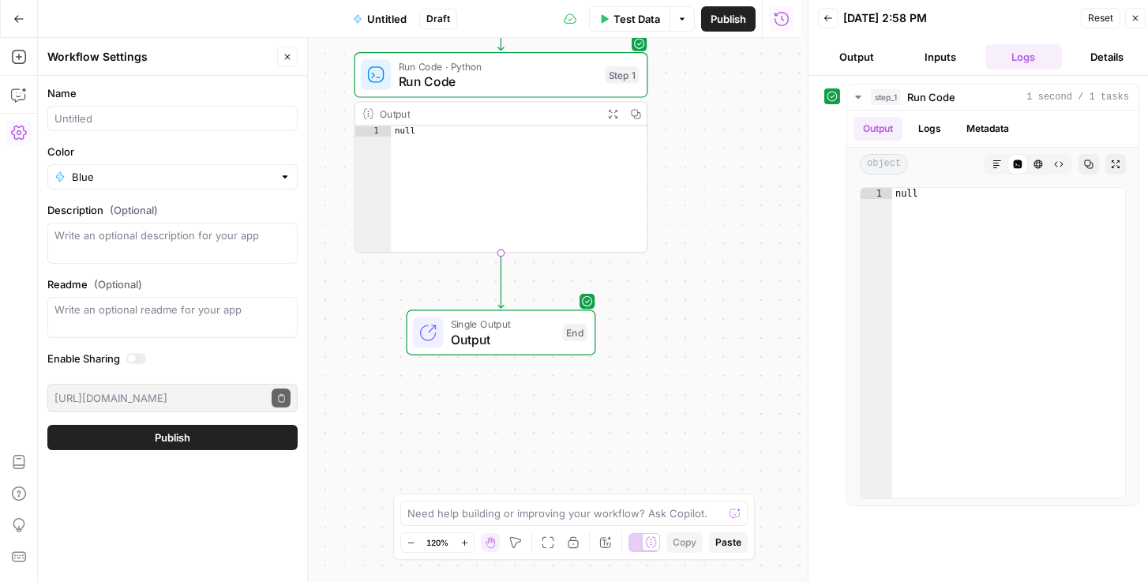
drag, startPoint x: 776, startPoint y: 359, endPoint x: 682, endPoint y: 69, distance: 305.0
click at [682, 69] on div "Workflow Input Settings Inputs Run Code · Python Run Code Step 1 Output Expand …" at bounding box center [419, 310] width 763 height 544
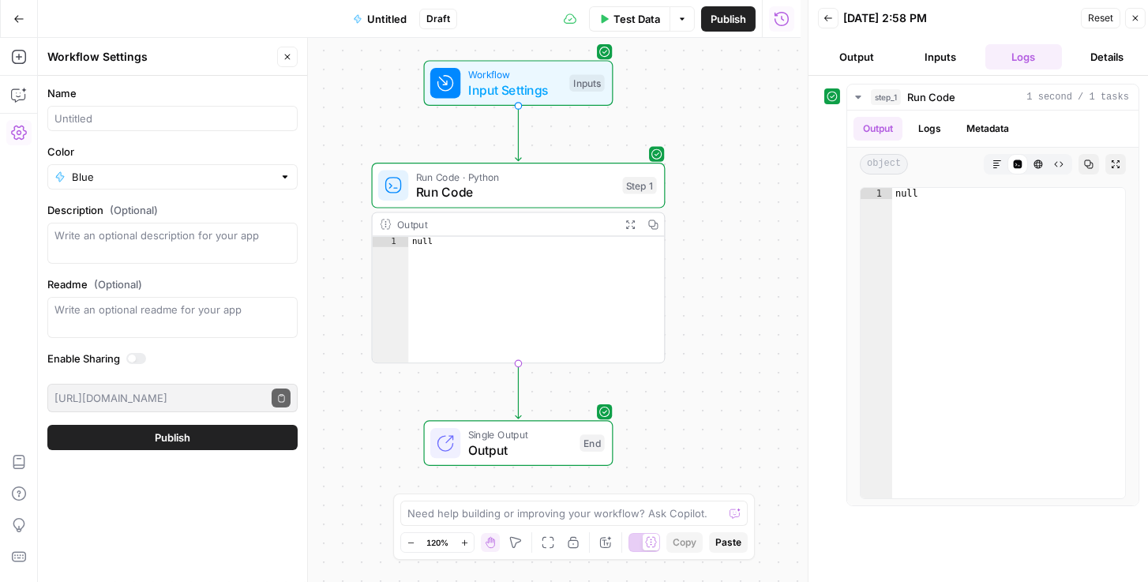
drag, startPoint x: 667, startPoint y: 296, endPoint x: 673, endPoint y: 397, distance: 100.5
click at [685, 409] on div "Workflow Input Settings Inputs Run Code · Python Run Code Step 1 Output Expand …" at bounding box center [419, 310] width 763 height 544
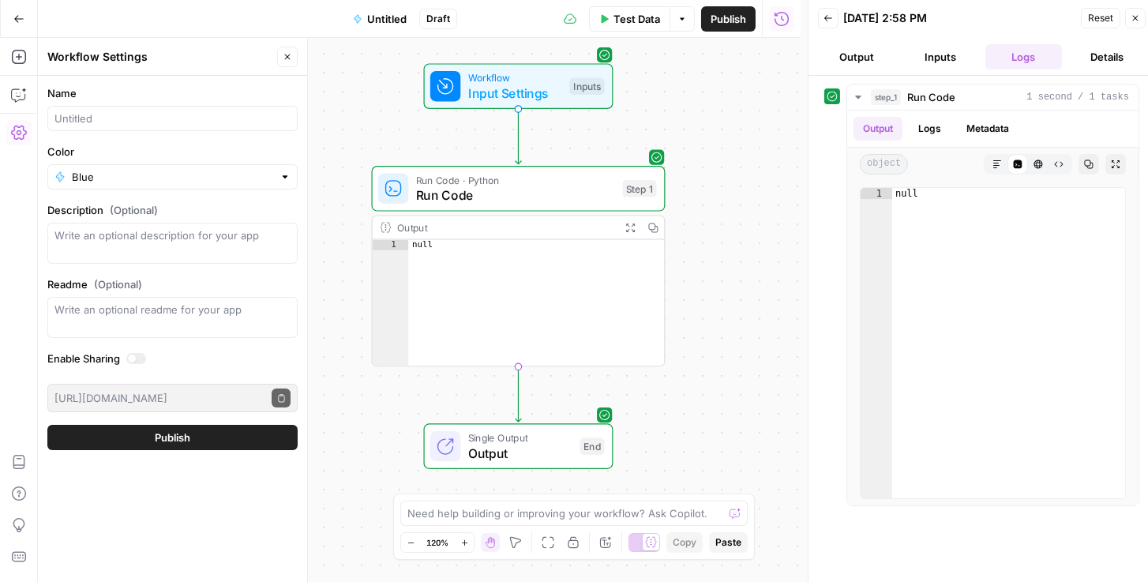
click at [494, 205] on div "Run Code · Python Run Code Step 1 Copy step Delete step Add Note Test" at bounding box center [519, 189] width 294 height 46
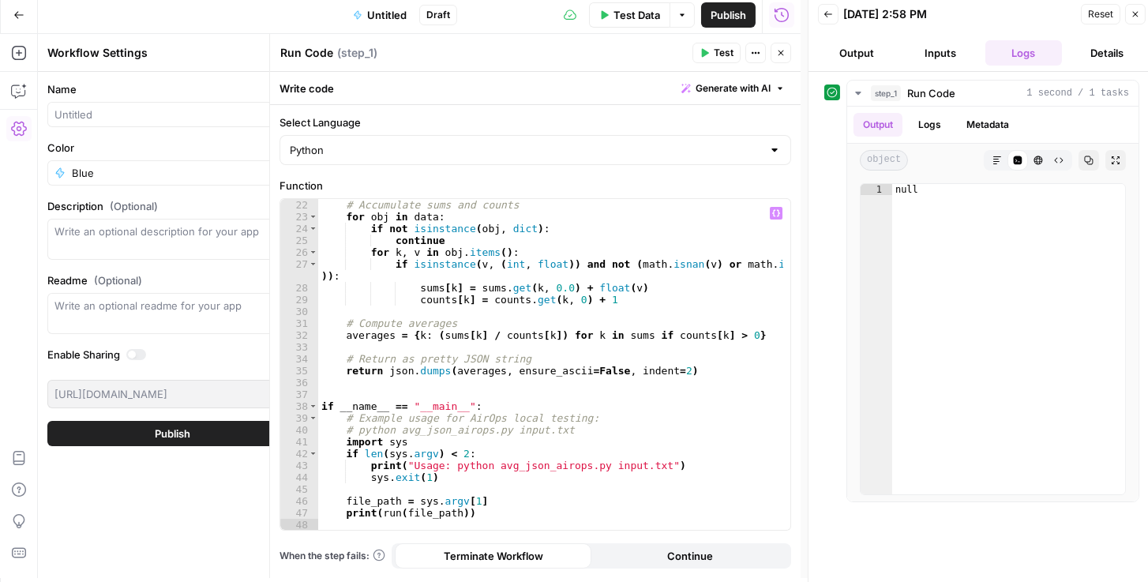
scroll to position [6, 0]
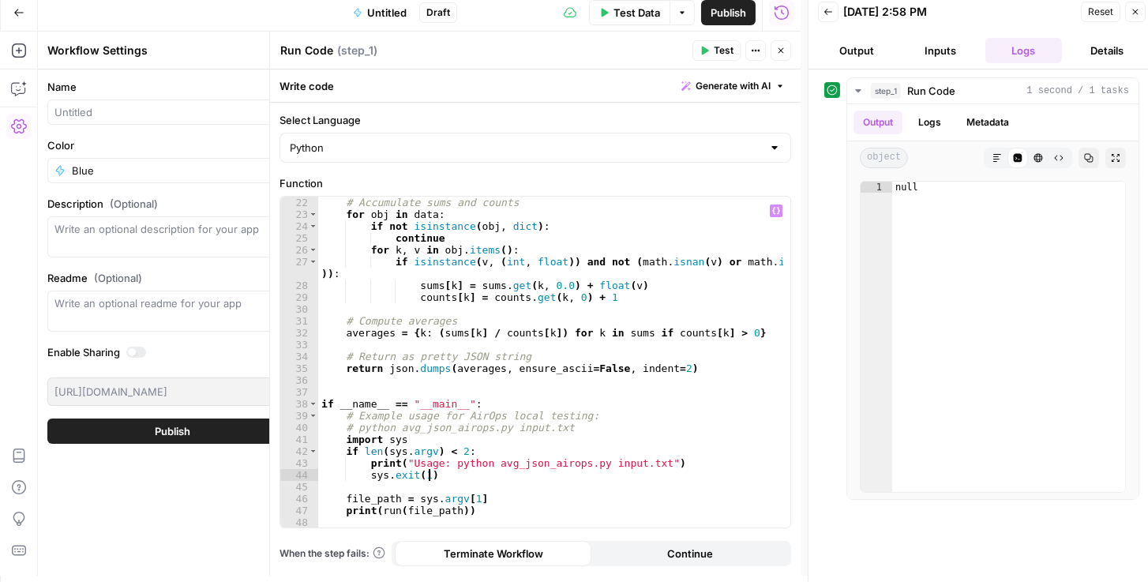
click at [584, 478] on div "# Accumulate sums and counts for obj in data : if not isinstance ( obj , dict )…" at bounding box center [551, 374] width 466 height 355
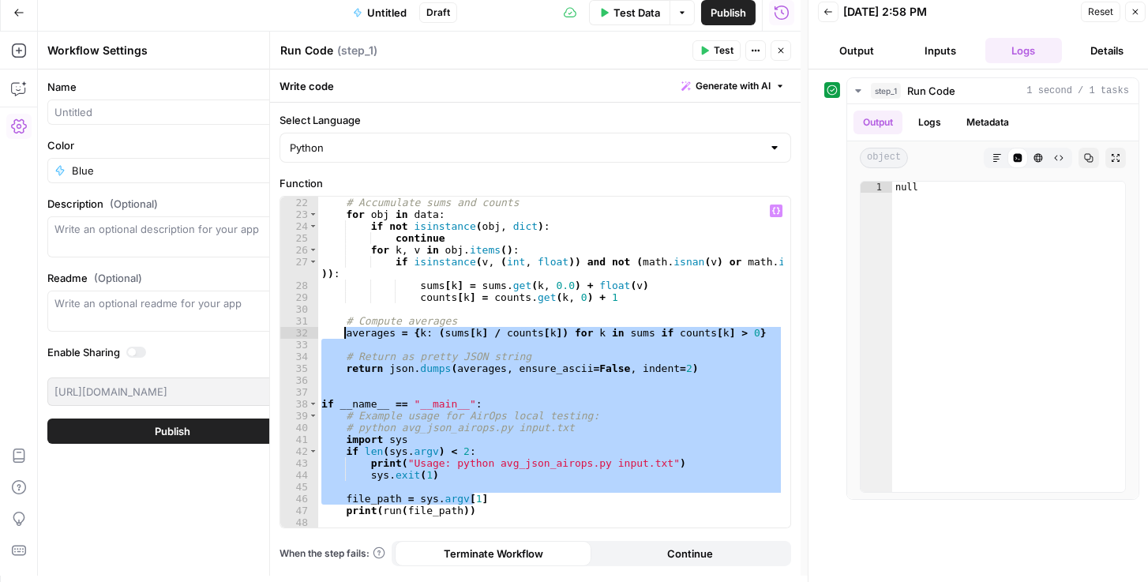
drag, startPoint x: 509, startPoint y: 494, endPoint x: 344, endPoint y: 332, distance: 230.7
click at [344, 332] on div "# Accumulate sums and counts for obj in data : if not isinstance ( obj , dict )…" at bounding box center [551, 374] width 466 height 355
type textarea "**********"
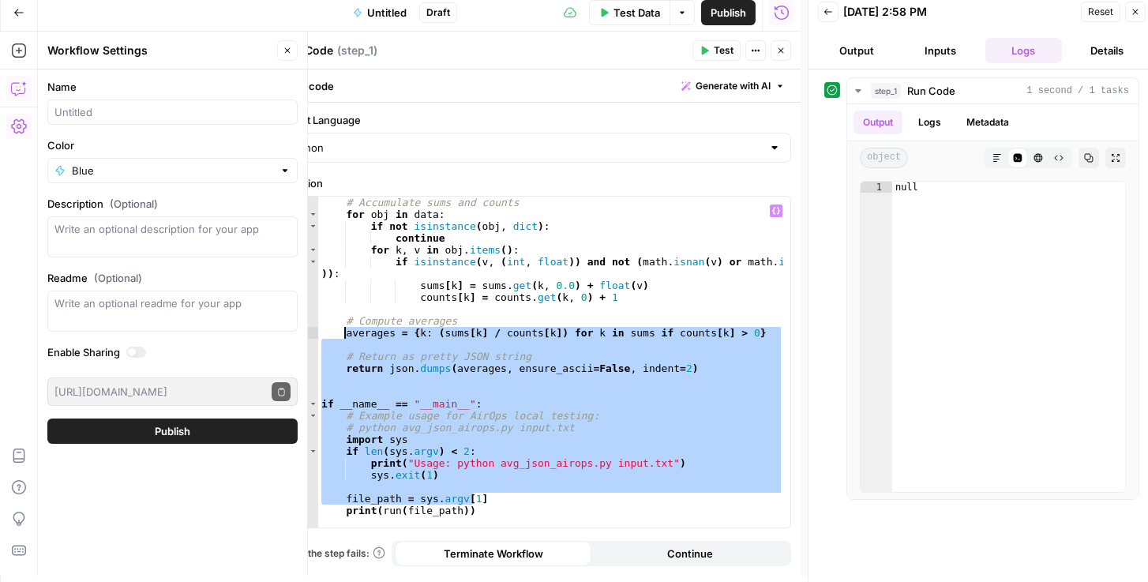
click at [16, 92] on icon "button" at bounding box center [19, 89] width 16 height 16
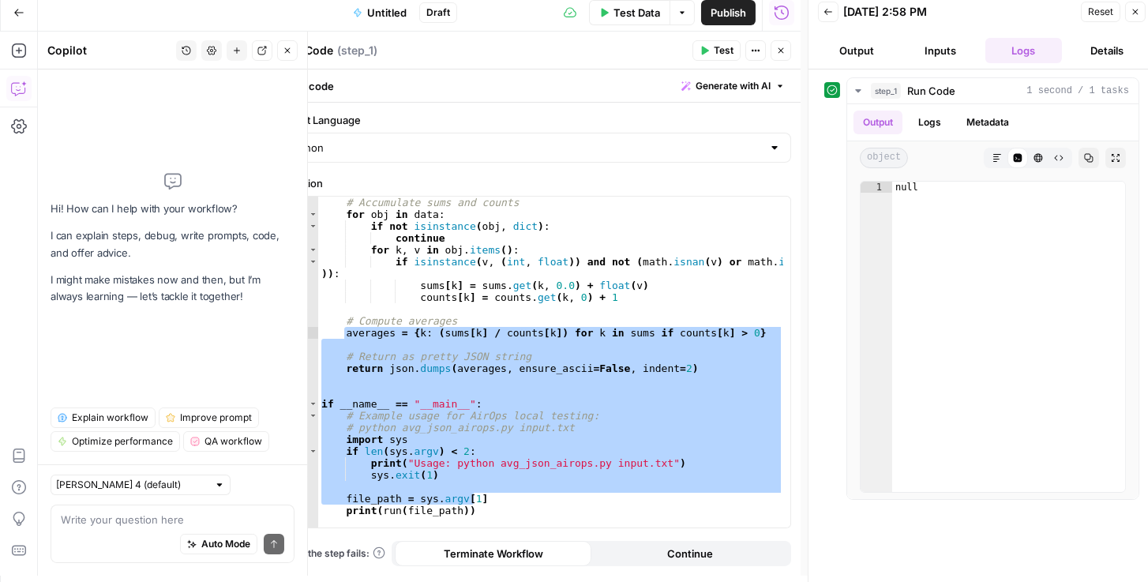
click at [135, 515] on textarea at bounding box center [173, 520] width 224 height 16
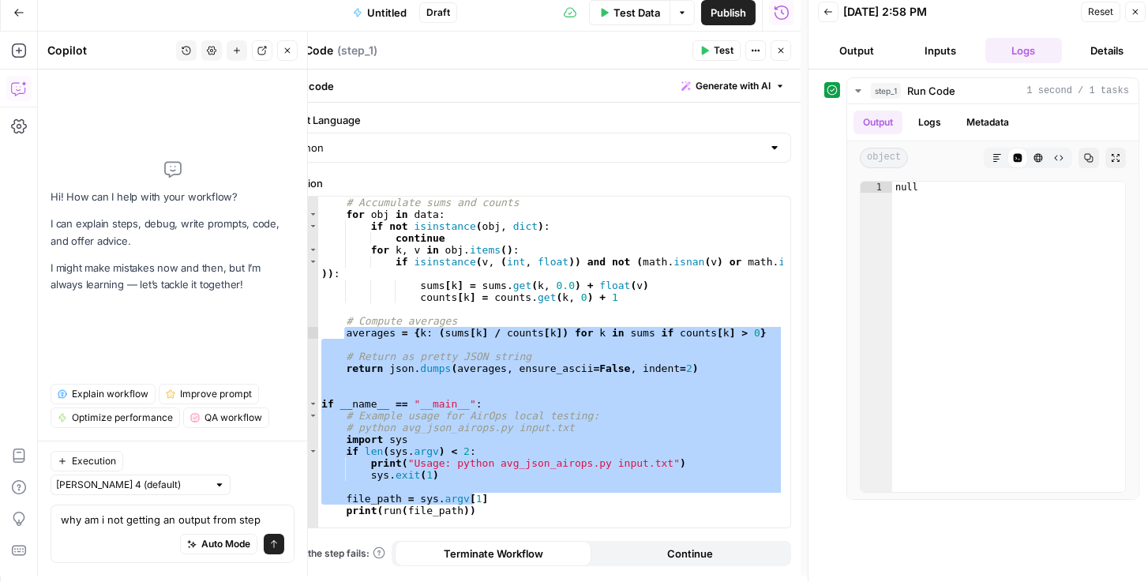
type textarea "why am i not getting an output from step 1"
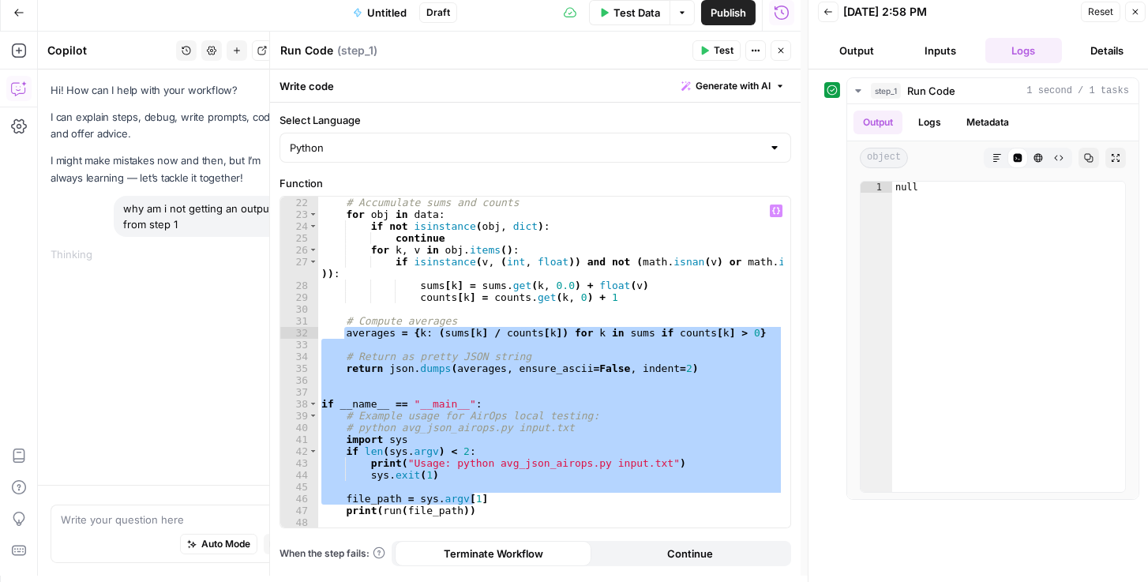
click at [531, 435] on div "# Accumulate sums and counts for obj in data : if not isinstance ( obj , dict )…" at bounding box center [550, 362] width 465 height 331
type textarea "**********"
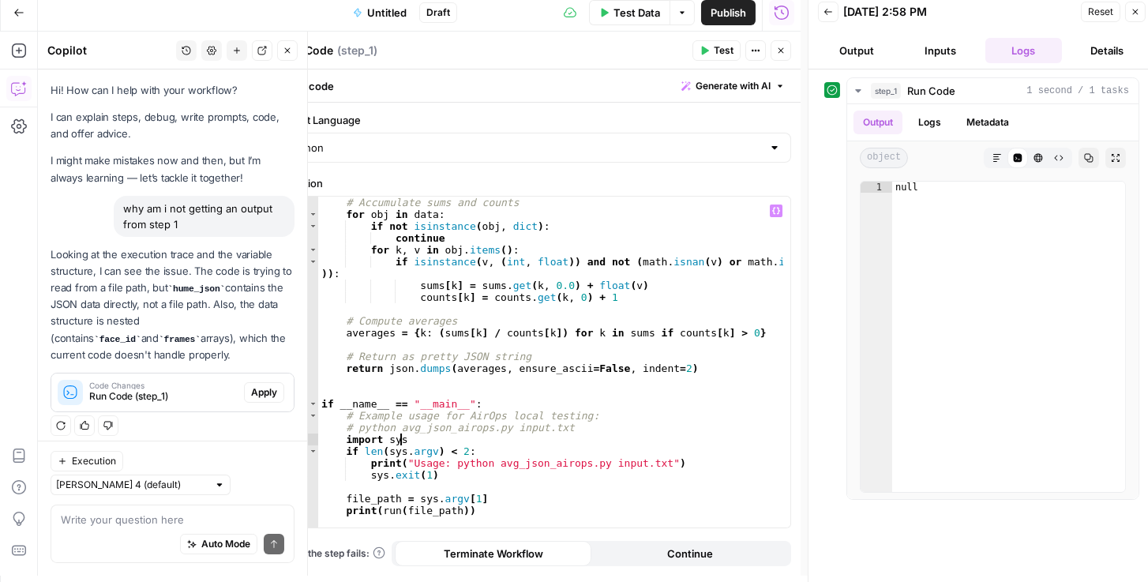
click at [272, 392] on span "Apply" at bounding box center [264, 392] width 26 height 14
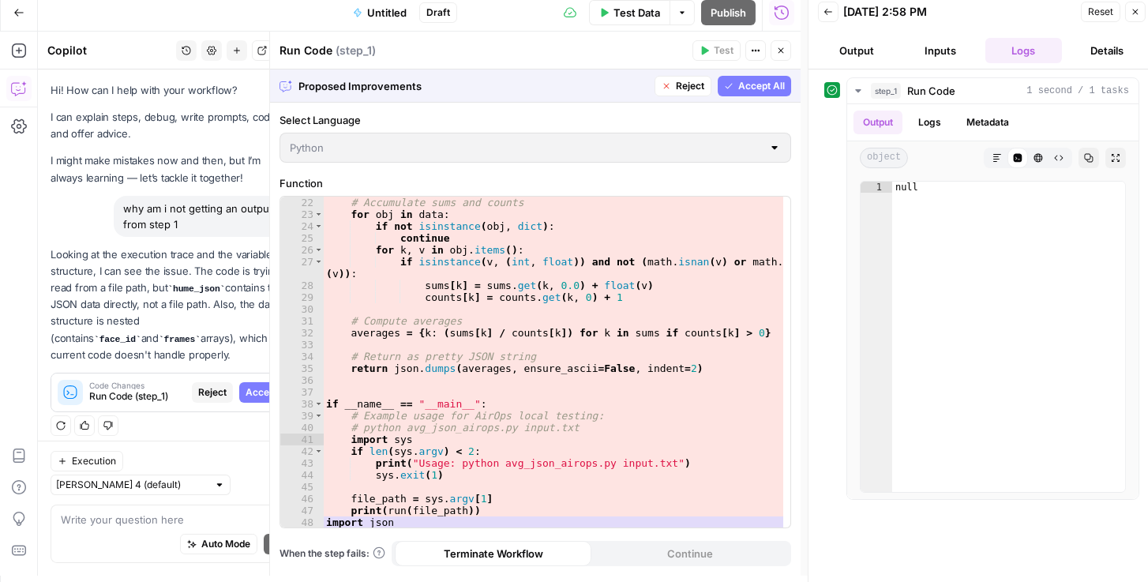
click at [744, 86] on span "Accept All" at bounding box center [762, 86] width 47 height 14
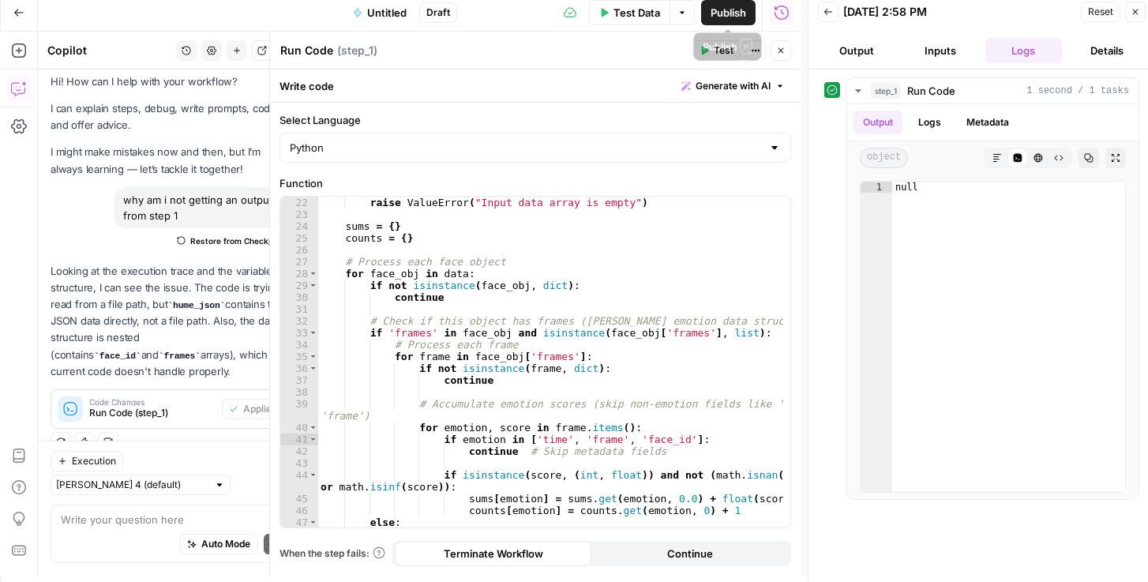
click at [730, 7] on span "Publish" at bounding box center [729, 13] width 36 height 16
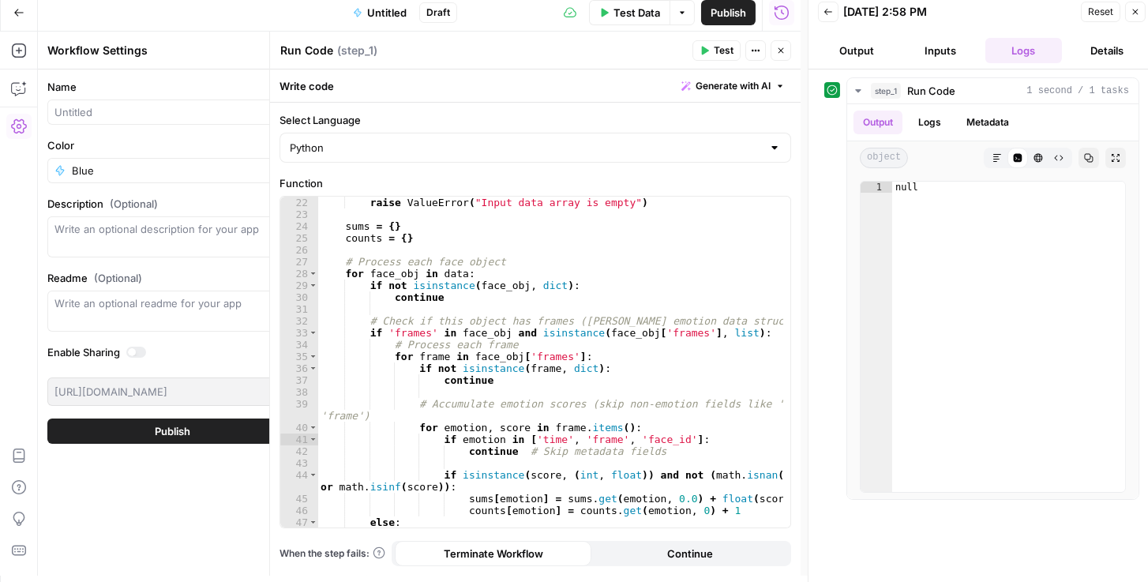
click at [831, 16] on button "Back" at bounding box center [828, 12] width 21 height 21
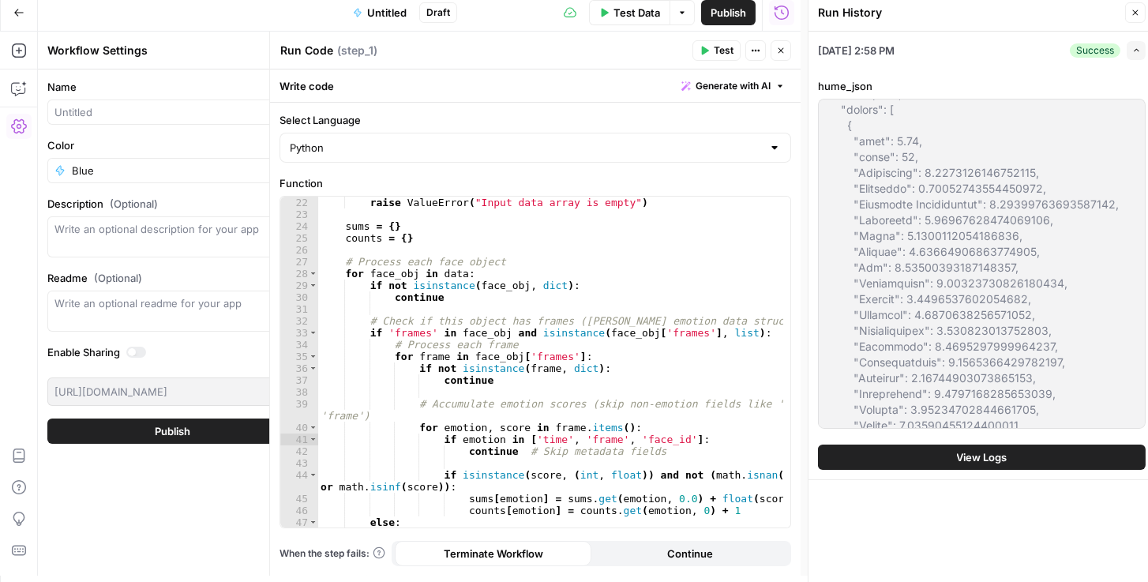
scroll to position [316, 0]
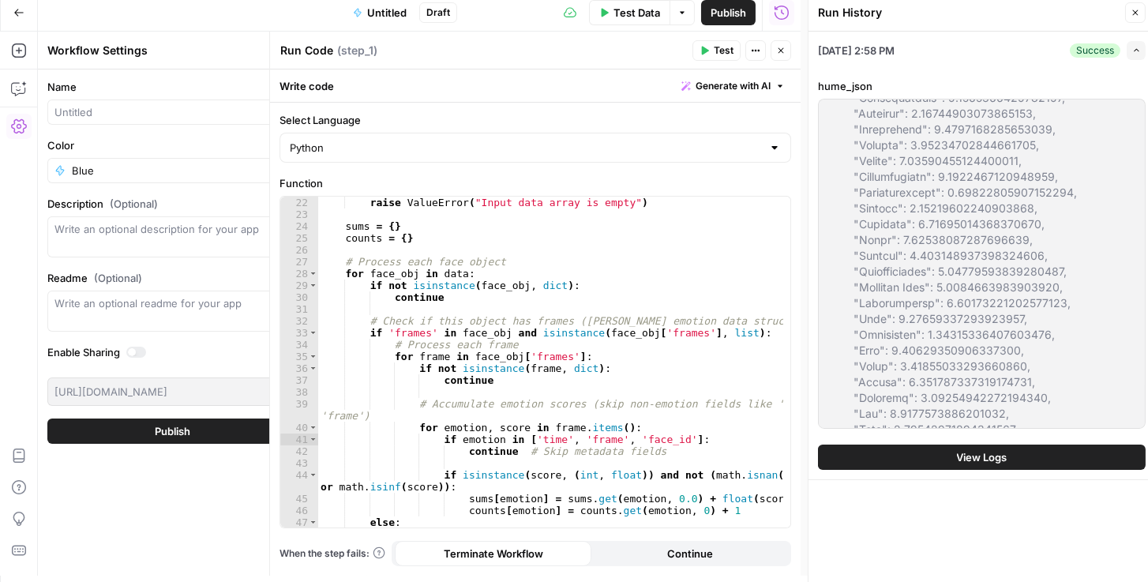
click at [720, 48] on span "Test" at bounding box center [724, 50] width 20 height 14
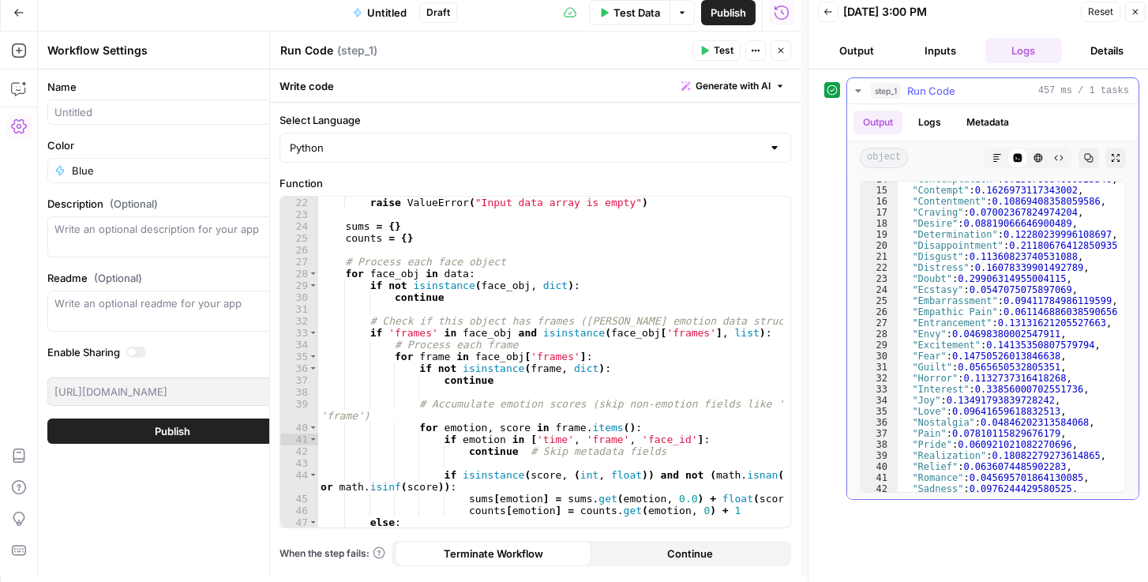
scroll to position [275, 0]
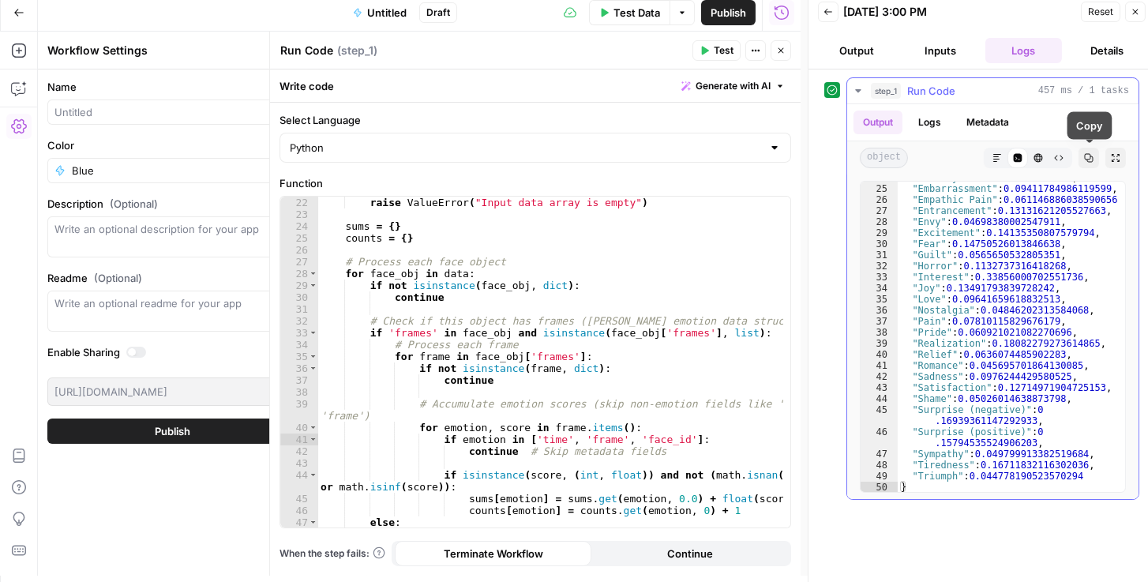
click at [1089, 161] on button "Copy" at bounding box center [1089, 158] width 21 height 21
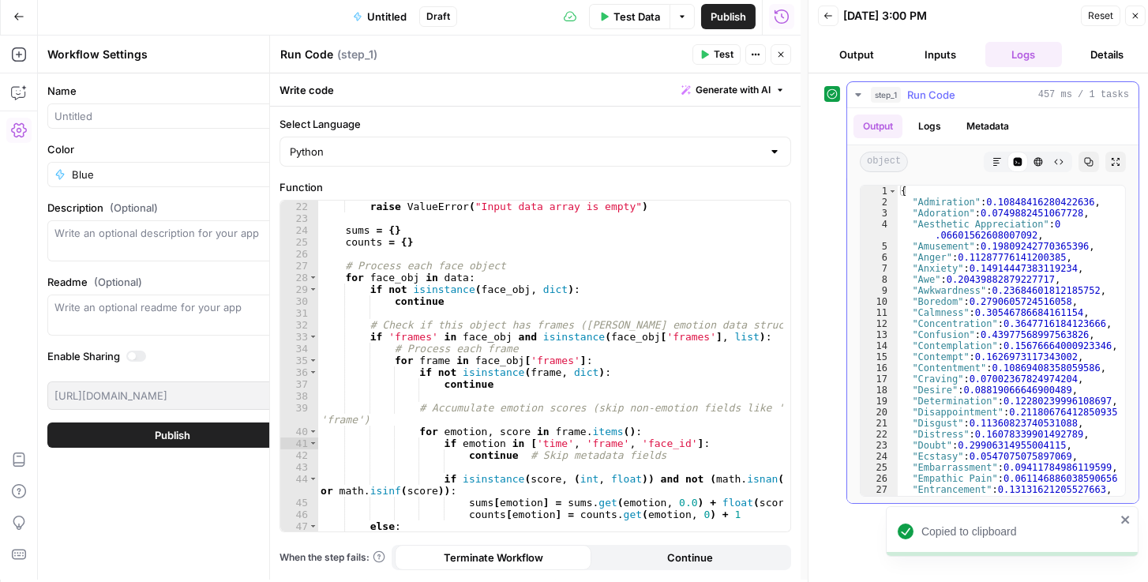
scroll to position [0, 0]
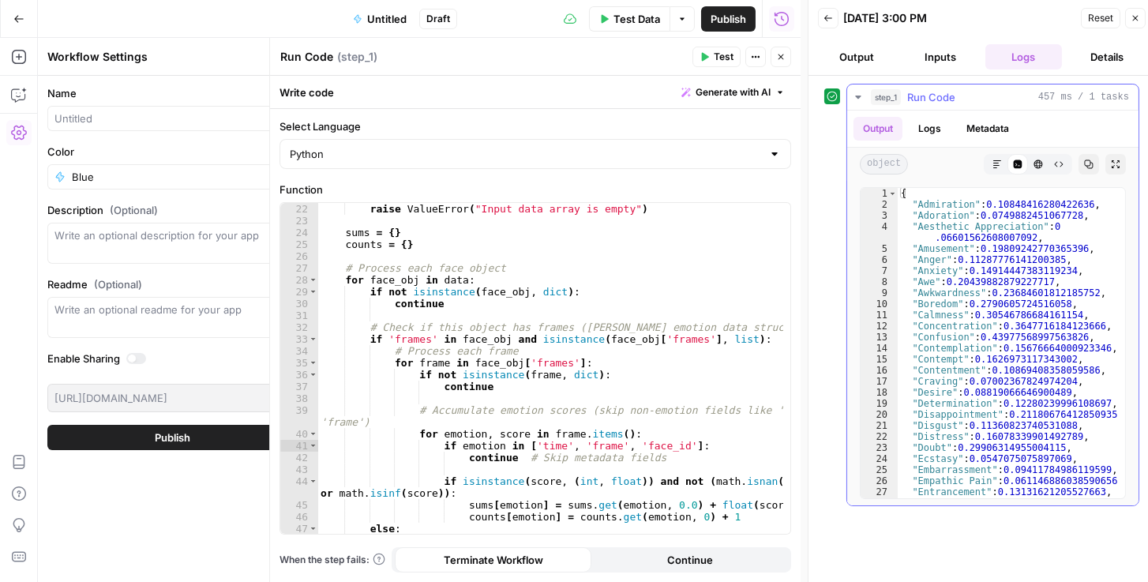
click at [1086, 161] on icon "button" at bounding box center [1088, 164] width 9 height 9
